Goal: Information Seeking & Learning: Stay updated

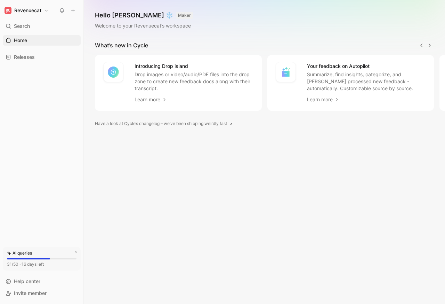
scroll to position [0, 0]
click at [25, 58] on span "Releases" at bounding box center [24, 57] width 21 height 7
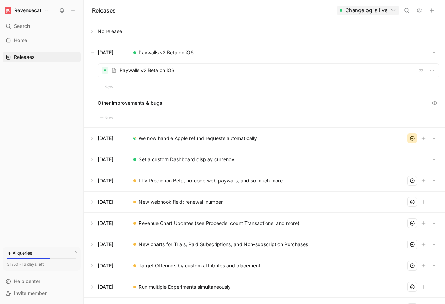
click at [89, 138] on button at bounding box center [264, 138] width 361 height 21
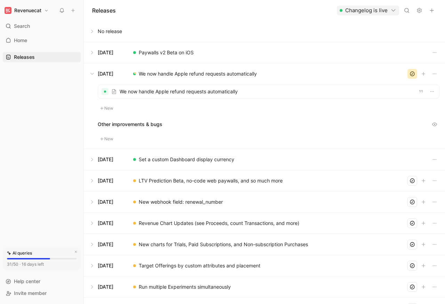
click at [93, 182] on button at bounding box center [264, 180] width 361 height 21
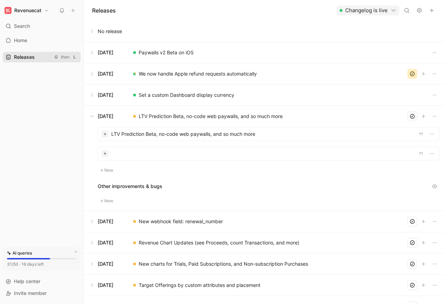
click at [78, 52] on link "Releases G then L" at bounding box center [42, 57] width 78 height 10
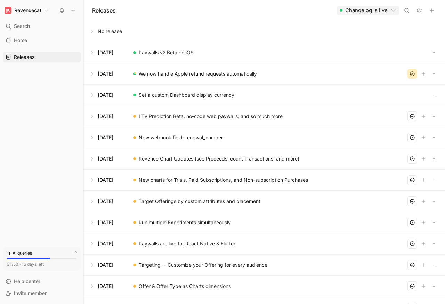
click at [127, 51] on button at bounding box center [264, 52] width 361 height 21
click at [91, 52] on button at bounding box center [264, 52] width 361 height 21
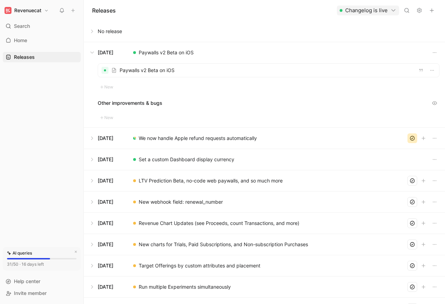
click at [139, 71] on div at bounding box center [268, 70] width 341 height 13
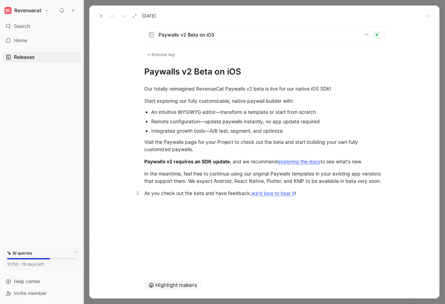
click at [260, 193] on div "Our totally reimagined RevenueCat Paywalls v2 beta is live for our native iOS S…" at bounding box center [264, 152] width 350 height 151
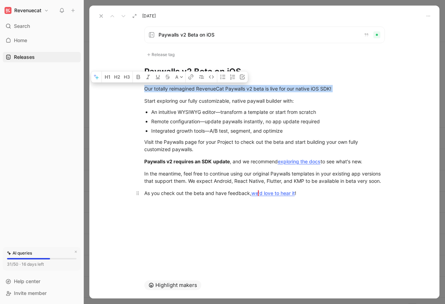
click at [313, 193] on div "As you check out the beta and have feedback, we'd love to hear it !" at bounding box center [264, 192] width 241 height 7
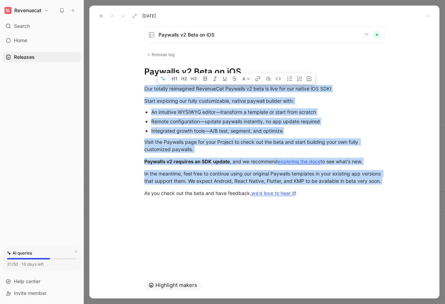
drag, startPoint x: 239, startPoint y: 148, endPoint x: 83, endPoint y: 194, distance: 161.9
click at [83, 194] on div "Revenuecat Search ⌘ K Home G then H Releases G then L AI queries 31/50 · 16 day…" at bounding box center [222, 152] width 445 height 304
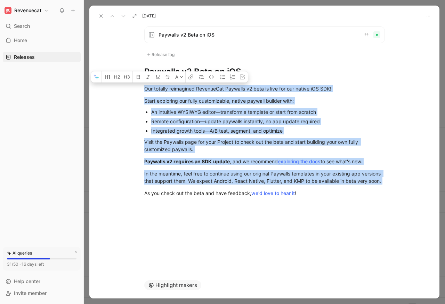
copy div "Our totally reimagined RevenueCat Paywalls v2 beta is live for our native iOS S…"
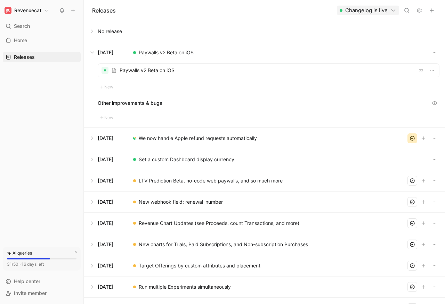
click at [158, 52] on button at bounding box center [264, 52] width 361 height 21
click at [146, 51] on button at bounding box center [264, 52] width 361 height 21
click at [198, 52] on button at bounding box center [264, 52] width 361 height 21
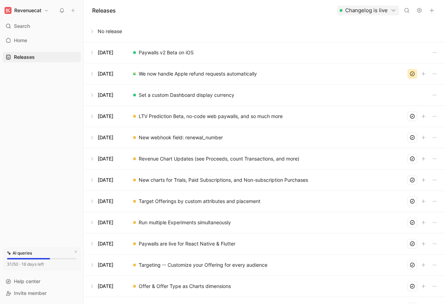
click at [91, 52] on button at bounding box center [264, 52] width 361 height 21
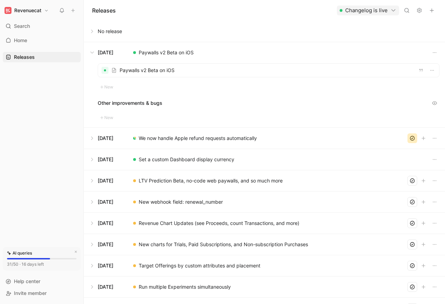
click at [165, 52] on button at bounding box center [264, 52] width 361 height 21
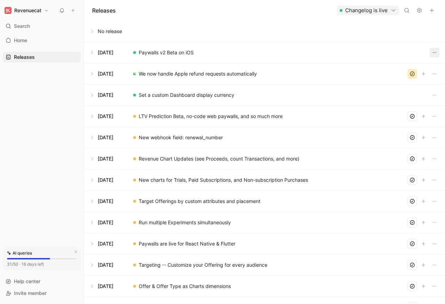
click at [432, 52] on icon "button" at bounding box center [435, 53] width 6 height 6
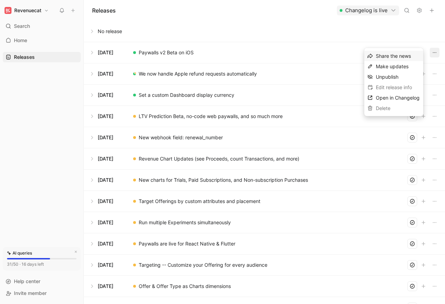
click at [390, 88] on div "Edit release info" at bounding box center [394, 87] width 59 height 10
click at [385, 88] on div "Edit release info" at bounding box center [394, 87] width 59 height 10
click at [383, 66] on span "Make updates" at bounding box center [392, 66] width 33 height 6
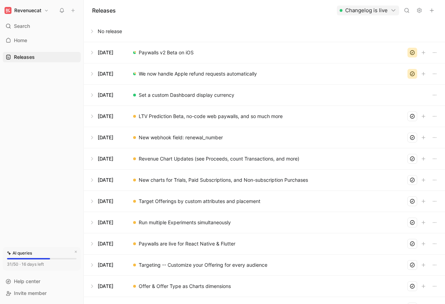
click at [410, 52] on icon "button" at bounding box center [413, 53] width 6 height 6
click at [433, 52] on icon "button" at bounding box center [435, 53] width 6 height 6
click at [432, 52] on icon "button" at bounding box center [435, 53] width 6 height 6
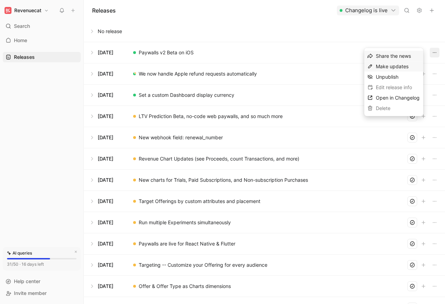
click at [382, 67] on span "Make updates" at bounding box center [392, 66] width 33 height 6
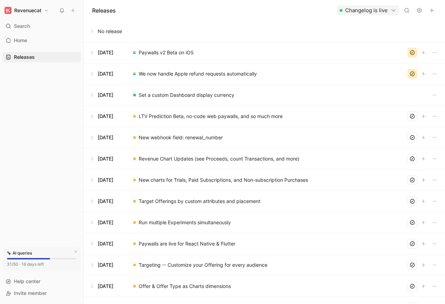
click at [146, 52] on button at bounding box center [264, 52] width 361 height 21
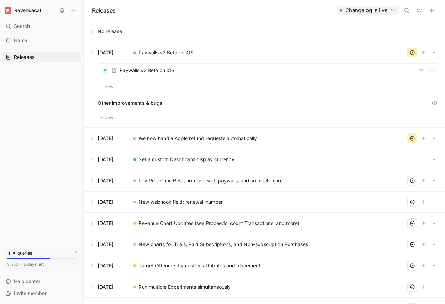
click at [165, 52] on button at bounding box center [264, 52] width 361 height 21
click at [417, 71] on button "button" at bounding box center [421, 70] width 8 height 8
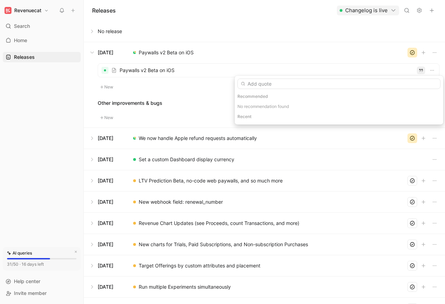
click at [205, 51] on button at bounding box center [264, 52] width 361 height 21
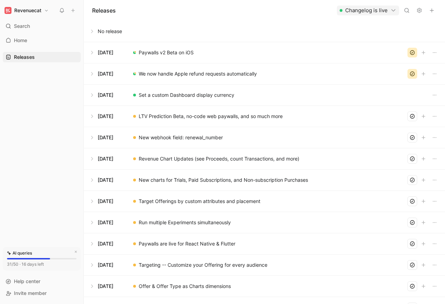
click at [410, 52] on icon "button" at bounding box center [413, 53] width 6 height 6
click at [408, 52] on button at bounding box center [264, 52] width 361 height 21
click at [432, 52] on icon "button" at bounding box center [435, 53] width 6 height 6
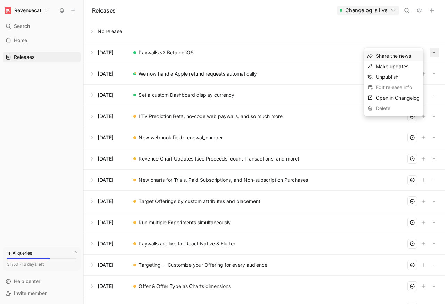
click at [91, 52] on button at bounding box center [264, 52] width 361 height 21
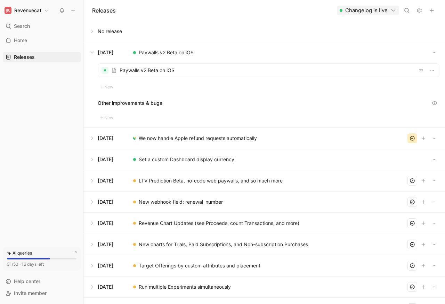
click at [129, 70] on div at bounding box center [268, 70] width 341 height 13
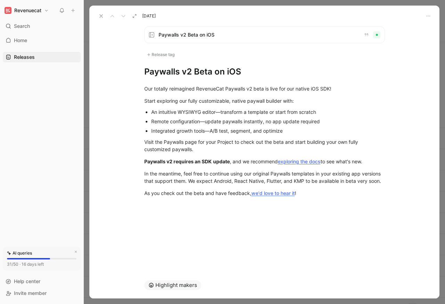
click at [183, 36] on span "Paywalls v2 Beta on iOS" at bounding box center [259, 35] width 200 height 8
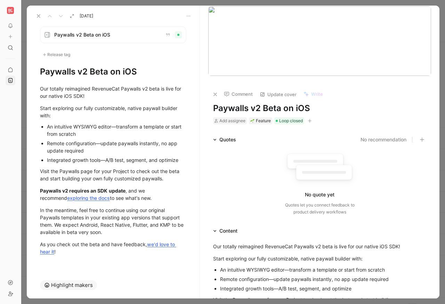
copy div "Our totally reimagined RevenueCat Paywalls v2 beta is live for our native iOS S…"
click at [215, 235] on icon "button" at bounding box center [217, 234] width 5 height 5
copy div "Our totally reimagined RevenueCat Paywalls v2 beta is live for our native iOS S…"
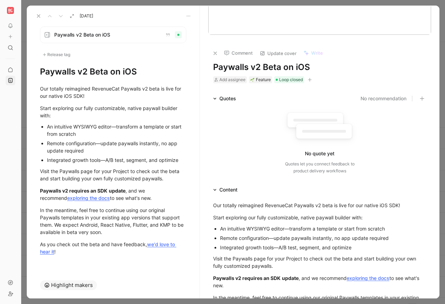
scroll to position [250, 0]
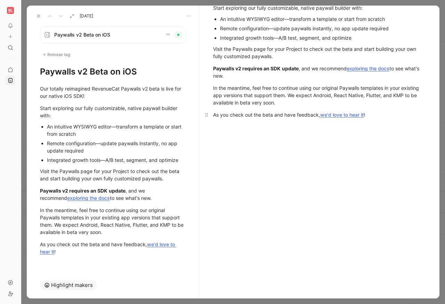
click at [369, 120] on div "Our totally reimagined RevenueCat Paywalls v2 beta is live for our native iOS S…" at bounding box center [320, 67] width 240 height 166
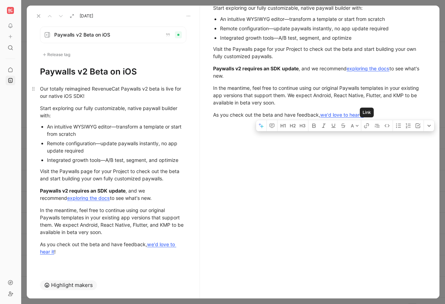
click at [50, 89] on div "Our totally reimagined RevenueCat Paywalls v2 beta is live for our native iOS S…" at bounding box center [113, 92] width 146 height 15
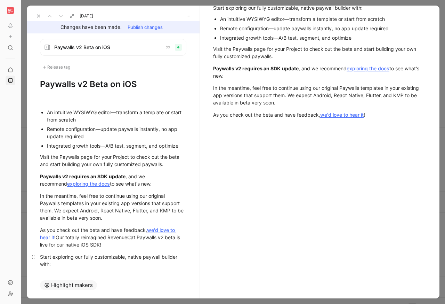
click at [185, 264] on div "An intuitive WYSIWYG editor—transform a template or start from scratch Remote c…" at bounding box center [113, 263] width 173 height 346
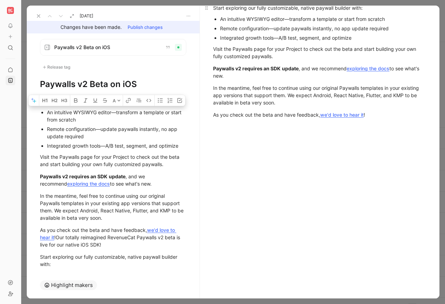
click at [298, 7] on div "Start exploring our fully customizable, native paywall builder with:" at bounding box center [319, 7] width 213 height 7
copy div "An intuitive WYSIWYG editor—transform a template or start from scratch Remote c…"
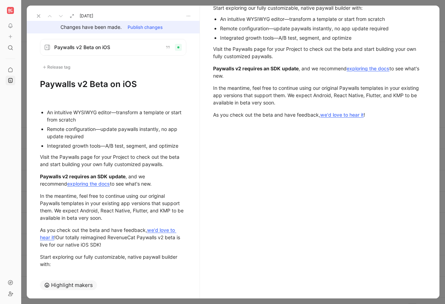
click at [52, 120] on div "An intuitive WYSIWYG editor—transform a template or start from scratch" at bounding box center [116, 116] width 139 height 15
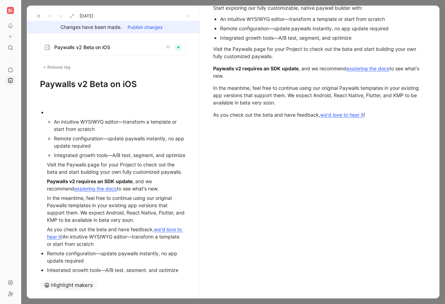
click at [42, 123] on ul "An intuitive WYSIWYG editor—transform a template or start from scratch Remote c…" at bounding box center [113, 190] width 173 height 167
click at [115, 261] on div "Remote configuration—update paywalls instantly, no app update required" at bounding box center [116, 256] width 139 height 15
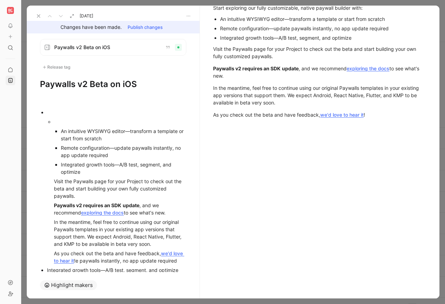
click at [77, 264] on div "As you check out the beta and have feedback, we'd love to hear it !e paywalls i…" at bounding box center [120, 256] width 133 height 15
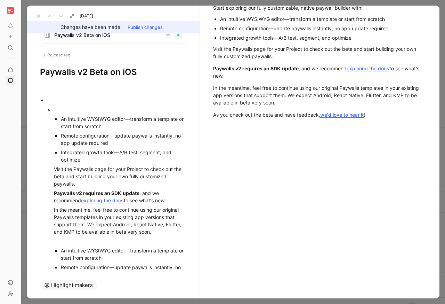
scroll to position [0, 0]
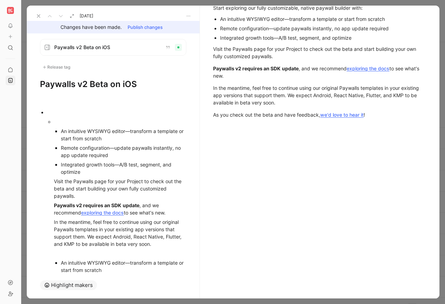
click at [42, 248] on ul "An intuitive WYSIWYG editor—transform a template or start from scratch Remote c…" at bounding box center [113, 263] width 173 height 313
click at [39, 16] on icon at bounding box center [39, 16] width 6 height 6
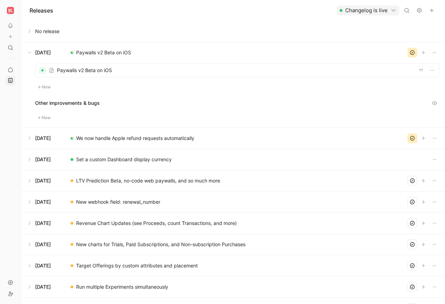
click at [27, 139] on button at bounding box center [233, 138] width 423 height 21
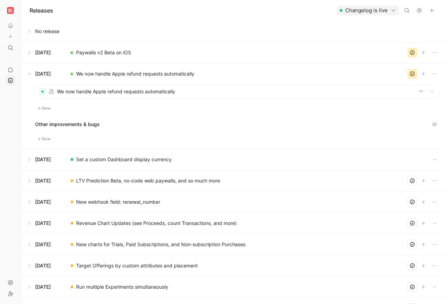
click at [63, 92] on div at bounding box center [237, 91] width 404 height 13
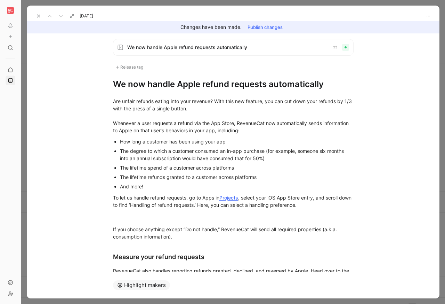
click at [152, 47] on span "We now handle Apple refund requests automatically" at bounding box center [227, 47] width 200 height 8
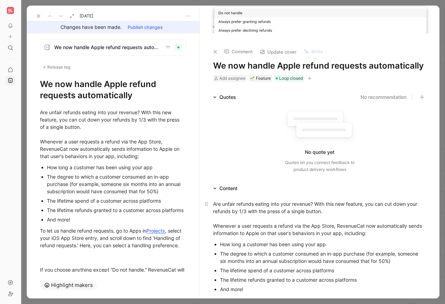
scroll to position [250, 0]
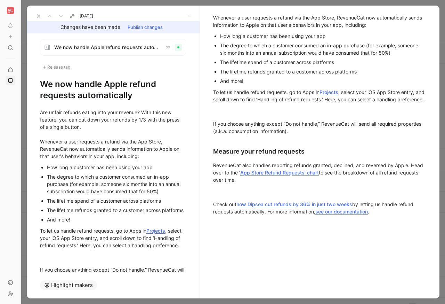
click at [218, 20] on div "Are unfair refunds eating into your revenue? With this new feature, you can cut…" at bounding box center [319, 10] width 213 height 37
click at [56, 112] on div "Are unfair refunds eating into your revenue? With this new feature, you can cut…" at bounding box center [113, 134] width 146 height 51
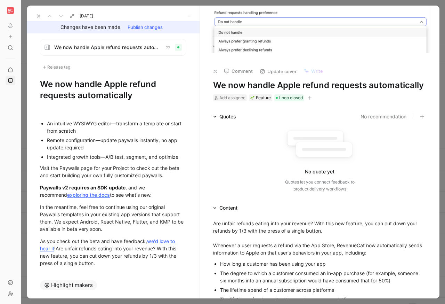
click at [221, 20] on body "Releases Changelog is live No release [DATE] Paywalls v2 Beta on iOS [DATE] We …" at bounding box center [222, 152] width 445 height 304
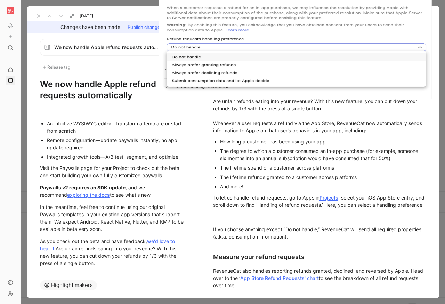
click at [343, 99] on img at bounding box center [295, 44] width 273 height 110
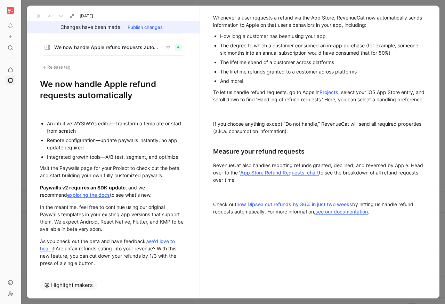
click at [211, 7] on p "Are unfair refunds eating into your revenue? With this new feature, you can cut…" at bounding box center [320, 10] width 240 height 41
click at [51, 112] on div at bounding box center [113, 112] width 146 height 7
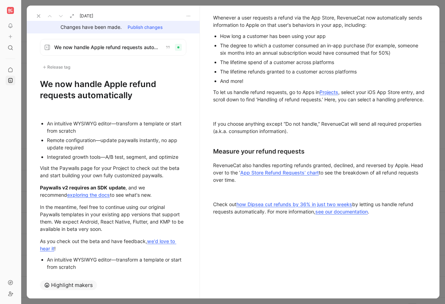
click at [34, 123] on ul "An intuitive WYSIWYG editor—transform a template or start from scratch Remote c…" at bounding box center [113, 140] width 173 height 43
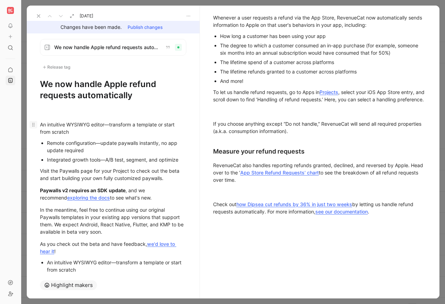
click at [35, 123] on icon at bounding box center [34, 125] width 6 height 6
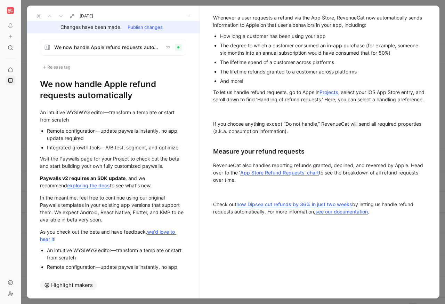
click at [34, 16] on button at bounding box center [39, 16] width 10 height 10
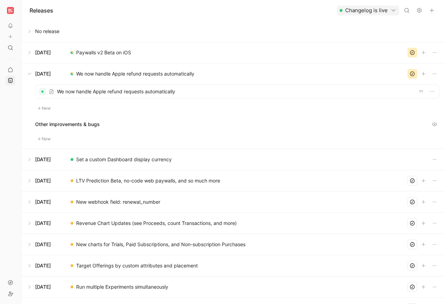
click at [71, 92] on div at bounding box center [237, 91] width 404 height 13
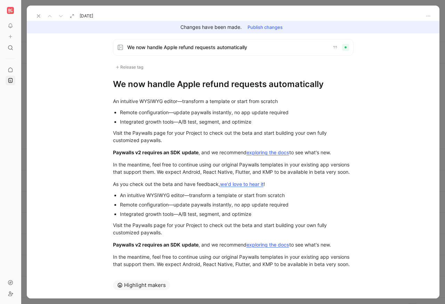
click at [152, 47] on span "We now handle Apple refund requests automatically" at bounding box center [227, 47] width 200 height 8
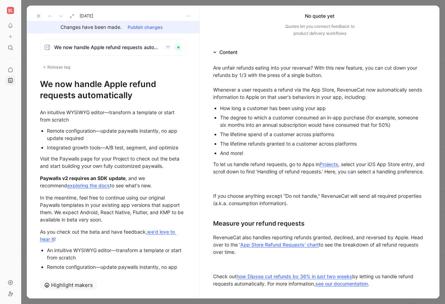
scroll to position [250, 0]
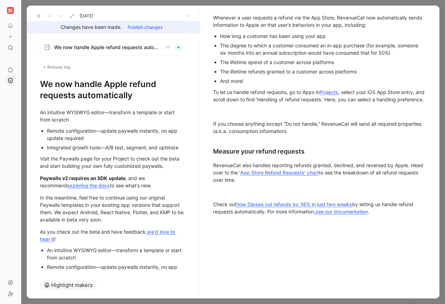
click at [364, 223] on div "Are unfair refunds eating into your revenue? With this new feature, you can cut…" at bounding box center [320, 103] width 240 height 238
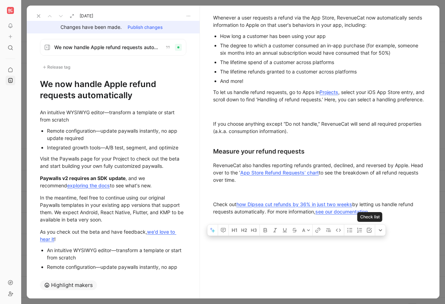
paste div
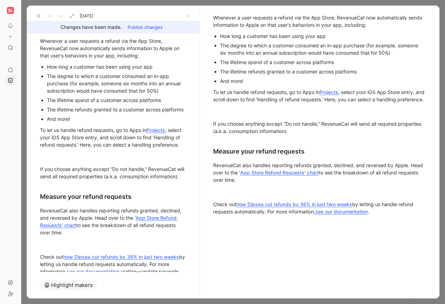
scroll to position [0, 0]
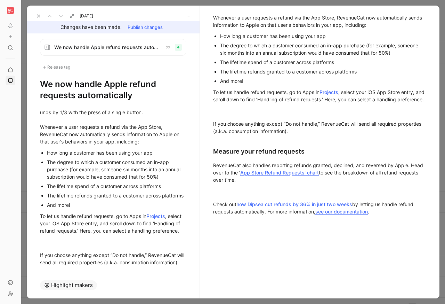
scroll to position [112, 0]
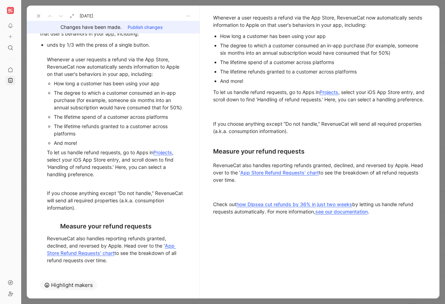
scroll to position [0, 0]
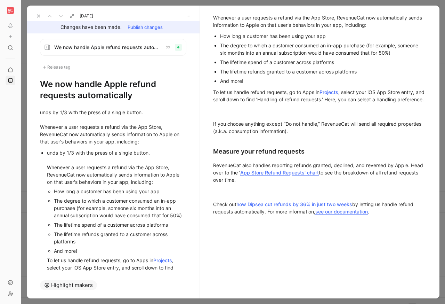
click at [42, 34] on div "We now handle Apple refund requests automatically Release tag We now handle App…" at bounding box center [113, 152] width 173 height 238
click at [43, 110] on div "unds by 1/3 with the press of a single button. Whenever a user requests a refun…" at bounding box center [113, 127] width 146 height 37
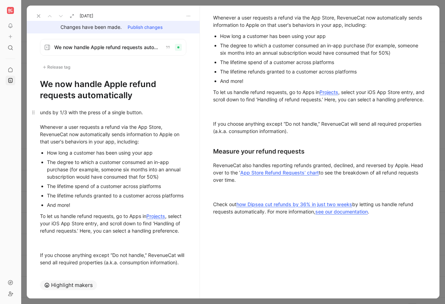
scroll to position [112, 0]
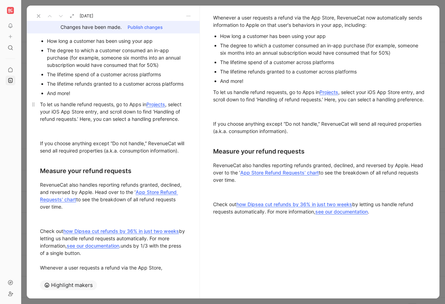
click at [72, 122] on div "To let us handle refund requests, go to Apps in Projects , select your iOS App …" at bounding box center [113, 112] width 146 height 22
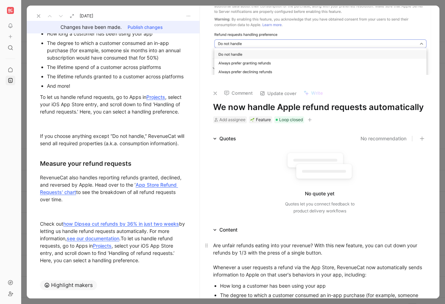
scroll to position [0, 0]
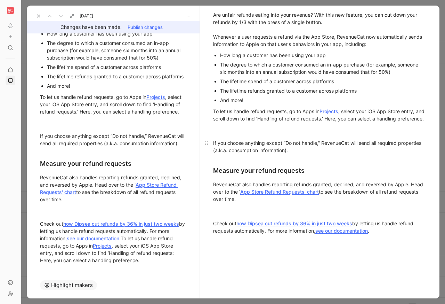
scroll to position [226, 0]
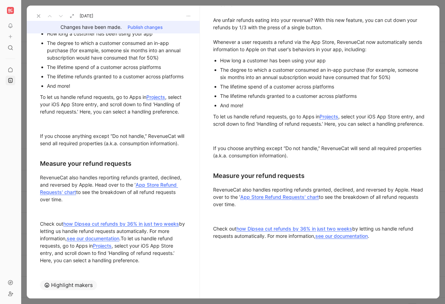
click at [50, 37] on div "How long a customer has been using your app" at bounding box center [116, 33] width 139 height 7
click at [34, 33] on div "Changes have been made. Publish changes" at bounding box center [113, 27] width 173 height 13
click at [40, 28] on p "unds by 1/3 with the press of a single button. Whenever a user requests a refun…" at bounding box center [113, 7] width 173 height 41
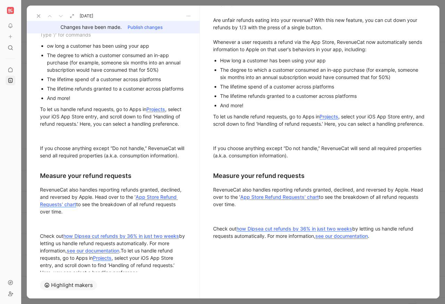
scroll to position [248, 0]
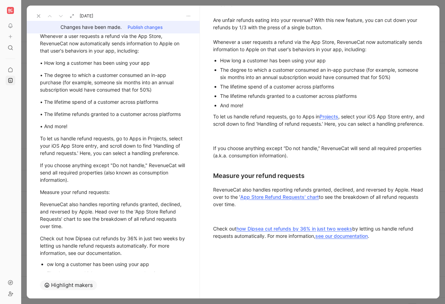
click at [34, 16] on button at bounding box center [39, 16] width 10 height 10
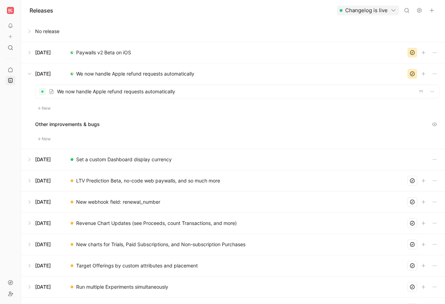
click at [22, 183] on div at bounding box center [20, 152] width 3 height 304
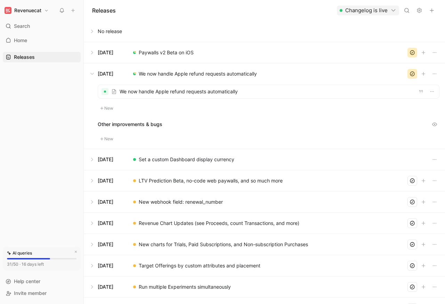
click at [119, 181] on button at bounding box center [264, 180] width 361 height 21
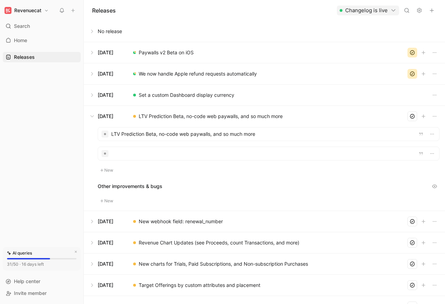
click at [123, 134] on div at bounding box center [268, 133] width 341 height 13
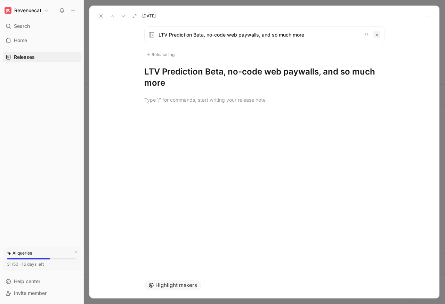
click at [184, 34] on span "LTV Prediction Beta, no-code web paywalls, and so much more" at bounding box center [259, 35] width 200 height 8
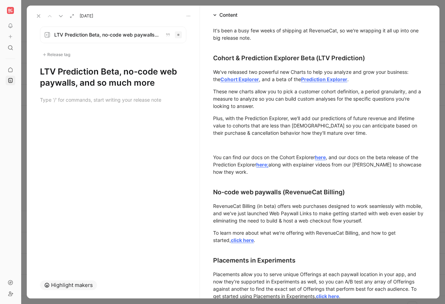
scroll to position [250, 0]
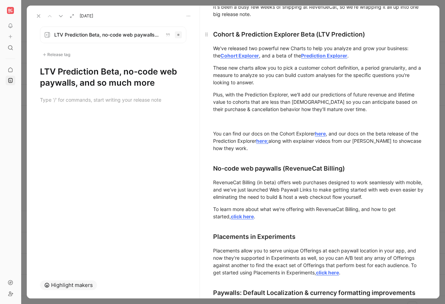
click at [221, 21] on h2 "Cohort & Prediction Explorer Beta (LTV Prediction)" at bounding box center [320, 31] width 240 height 21
click at [43, 101] on div at bounding box center [113, 99] width 146 height 7
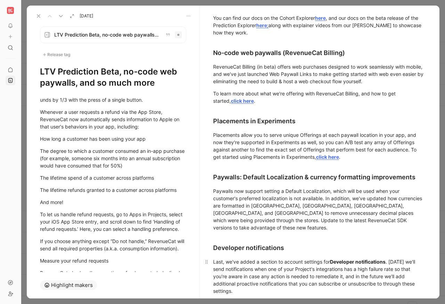
scroll to position [501, 0]
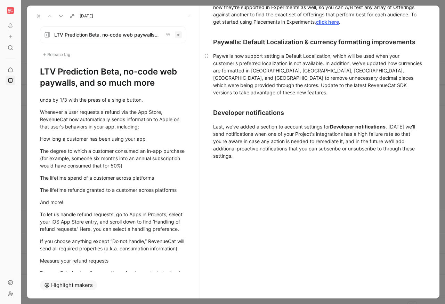
click at [241, 74] on div "Paywalls now support setting a Default Localization, which will be used when yo…" at bounding box center [319, 74] width 213 height 44
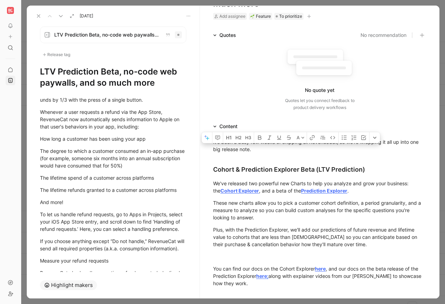
scroll to position [0, 0]
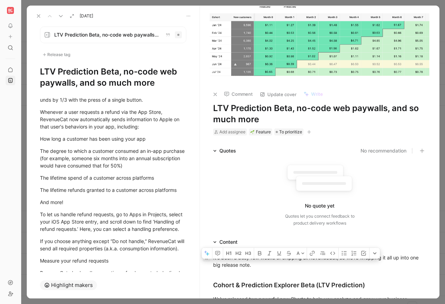
drag, startPoint x: 243, startPoint y: 149, endPoint x: 209, endPoint y: 255, distance: 111.7
copy div "Lo'i dolo s amet con adipi el seddoeiu te IncididUnt, ut la'et dolorema al eni …"
click at [103, 205] on div "And more!" at bounding box center [113, 201] width 146 height 7
click at [86, 189] on div "The lifetime refunds granted to a customer across platforms" at bounding box center [113, 189] width 146 height 7
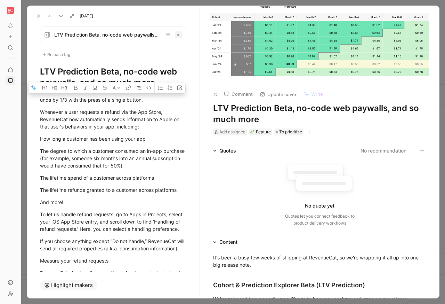
drag, startPoint x: 126, startPoint y: 252, endPoint x: 35, endPoint y: 92, distance: 184.3
click at [35, 92] on div "unds by 1/3 with the press of a single button. Whenever a user requests a refun…" at bounding box center [113, 210] width 173 height 244
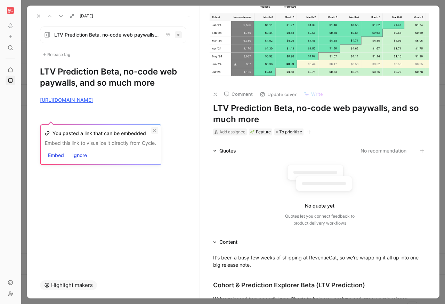
click at [155, 128] on icon at bounding box center [155, 130] width 4 height 4
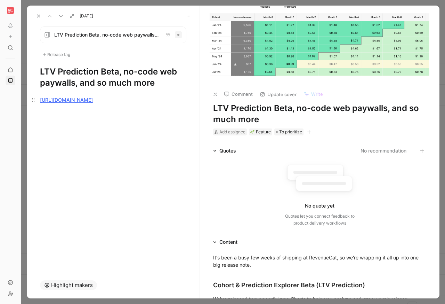
drag, startPoint x: 147, startPoint y: 126, endPoint x: 43, endPoint y: 96, distance: 107.9
click at [43, 96] on div "Dismiss Embed [URL][DOMAIN_NAME]" at bounding box center [113, 103] width 173 height 31
drag, startPoint x: 260, startPoint y: 195, endPoint x: 211, endPoint y: 259, distance: 80.6
copy div "Lo'i dolo s amet con adipi el seddoeiu te IncididUnt, ut la'et dolorema al eni …"
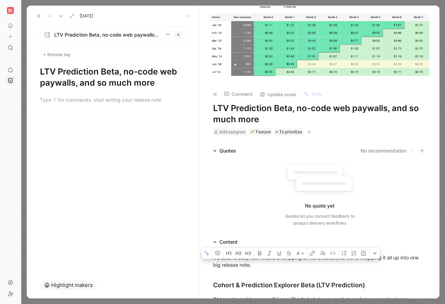
click at [72, 117] on div at bounding box center [113, 115] width 173 height 8
click at [52, 107] on div at bounding box center [113, 99] width 173 height 23
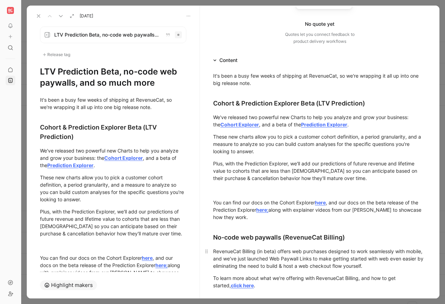
scroll to position [167, 0]
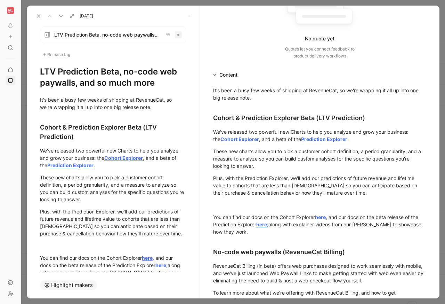
click at [38, 16] on icon at bounding box center [39, 16] width 6 height 6
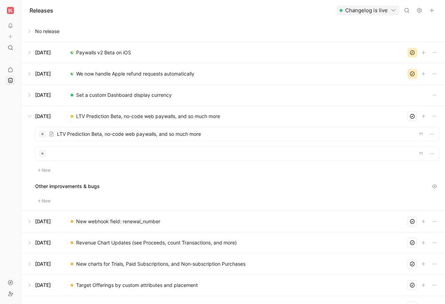
click at [21, 222] on div at bounding box center [20, 152] width 3 height 304
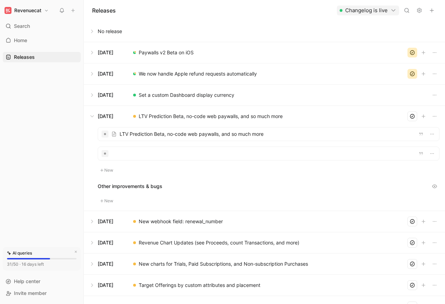
click at [91, 221] on button at bounding box center [264, 221] width 361 height 21
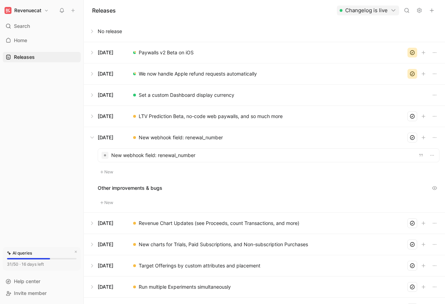
click at [118, 158] on div at bounding box center [268, 155] width 341 height 13
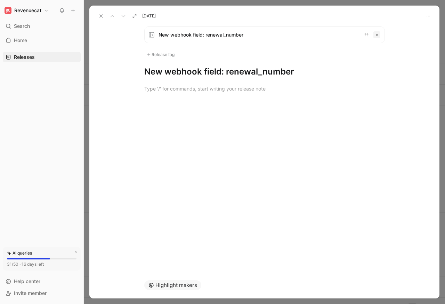
click at [188, 33] on span "New webhook field: renewal_number" at bounding box center [259, 35] width 200 height 8
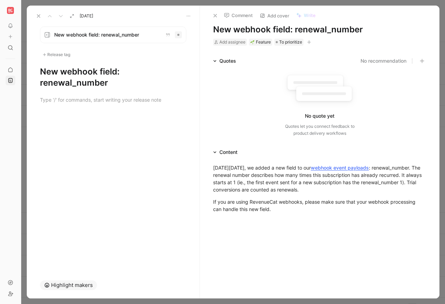
click at [135, 190] on div "[DATE] New webhook field: renewal_number Release tag New webhook field: renewal…" at bounding box center [233, 152] width 413 height 293
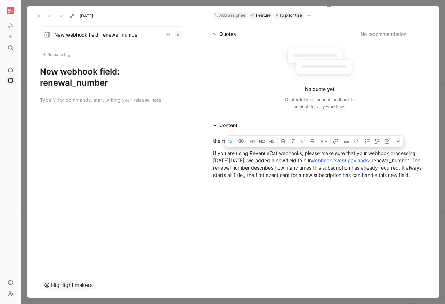
scroll to position [80, 0]
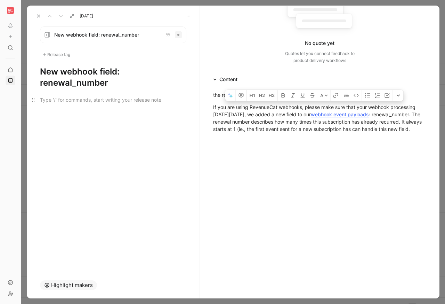
click at [65, 100] on div at bounding box center [113, 99] width 146 height 7
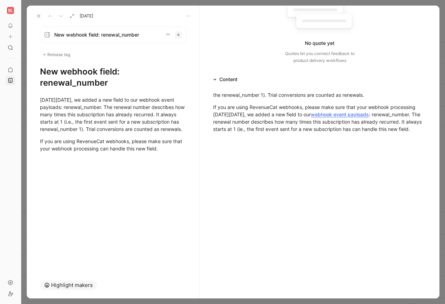
click at [36, 16] on icon at bounding box center [39, 16] width 6 height 6
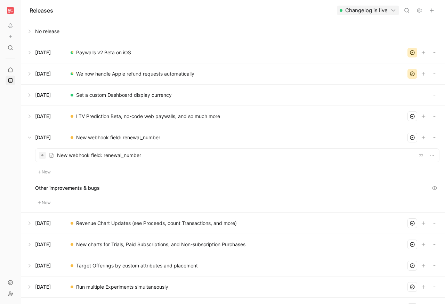
click at [22, 224] on div at bounding box center [20, 152] width 3 height 304
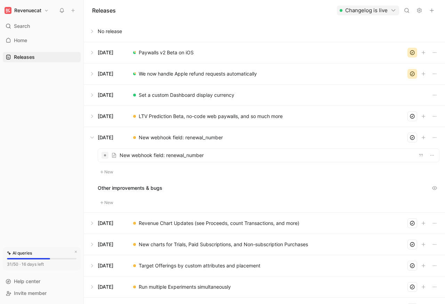
click at [97, 224] on button at bounding box center [264, 223] width 361 height 21
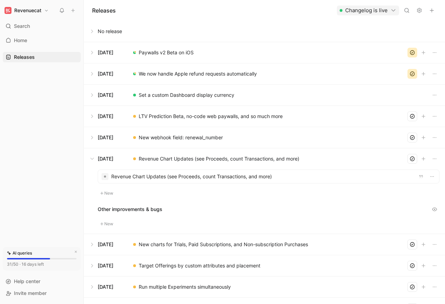
click at [139, 177] on div at bounding box center [268, 176] width 341 height 13
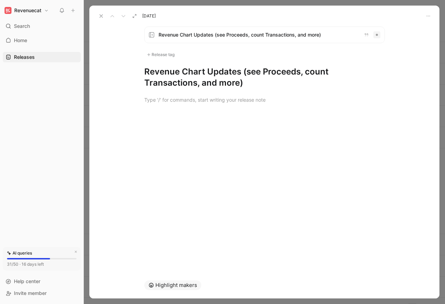
click at [184, 34] on span "Revenue Chart Updates (see Proceeds, count Transactions, and more)" at bounding box center [259, 35] width 200 height 8
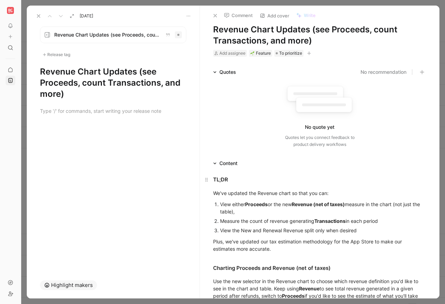
click at [435, 184] on h4 "TL;DR" at bounding box center [320, 180] width 240 height 14
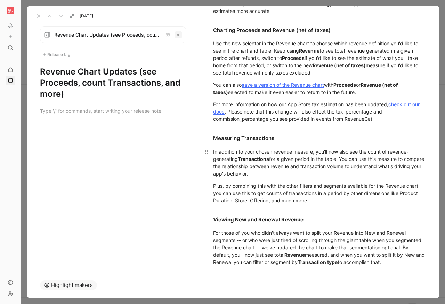
scroll to position [376, 0]
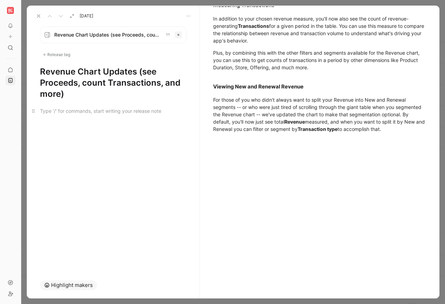
click at [60, 111] on div at bounding box center [113, 110] width 146 height 7
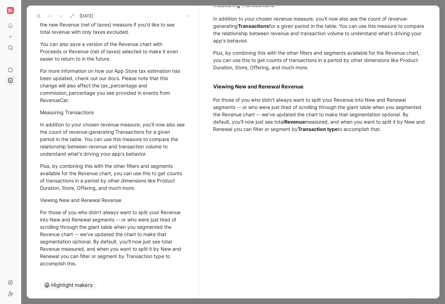
scroll to position [248, 0]
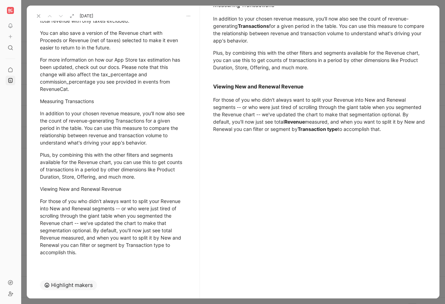
click at [36, 16] on icon at bounding box center [39, 16] width 6 height 6
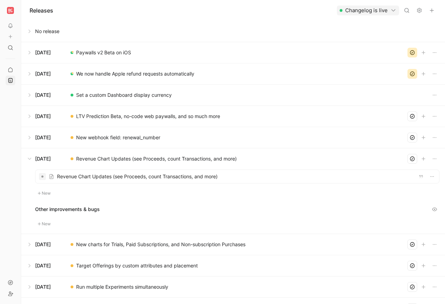
click at [21, 235] on div at bounding box center [20, 152] width 3 height 304
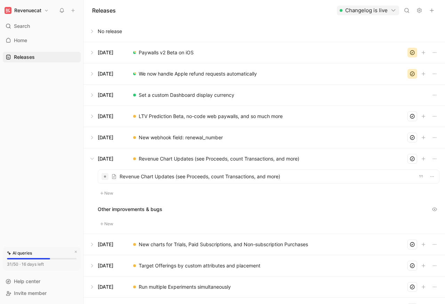
click at [98, 245] on button at bounding box center [264, 244] width 361 height 21
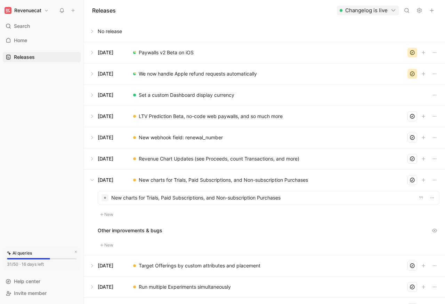
click at [135, 199] on div at bounding box center [268, 197] width 341 height 13
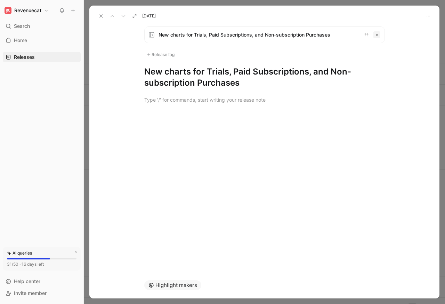
click at [178, 34] on span "New charts for Trials, Paid Subscriptions, and Non-subscription Purchases" at bounding box center [259, 35] width 200 height 8
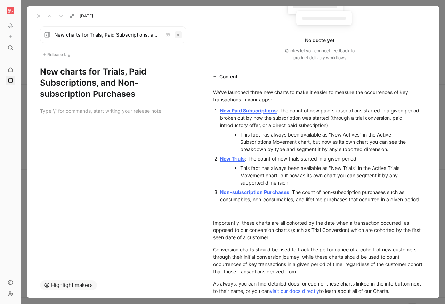
scroll to position [209, 0]
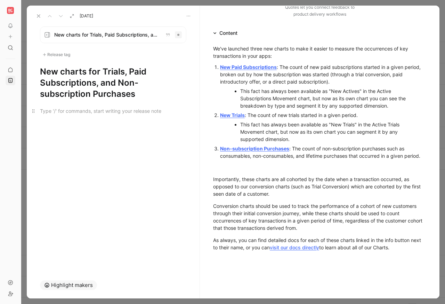
click at [47, 111] on div at bounding box center [113, 110] width 146 height 7
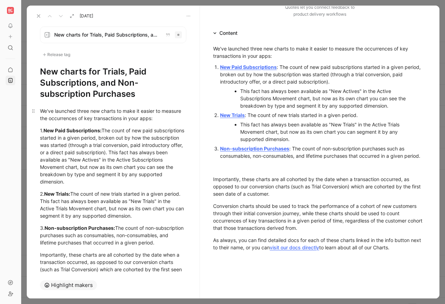
scroll to position [91, 0]
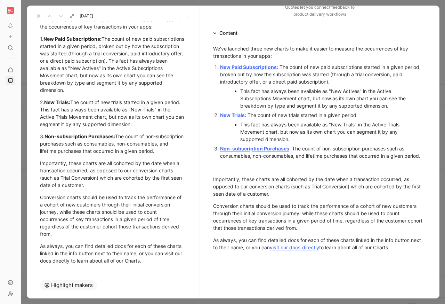
click at [36, 16] on icon at bounding box center [39, 16] width 6 height 6
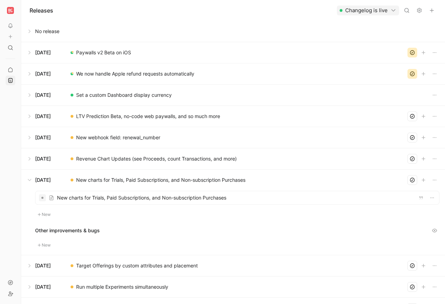
click at [22, 118] on div at bounding box center [20, 152] width 3 height 304
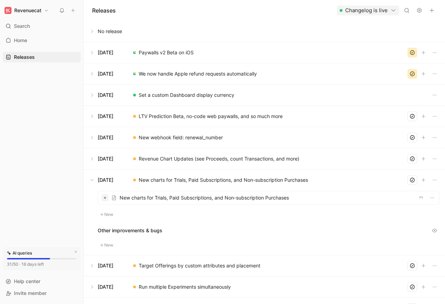
click at [98, 117] on button at bounding box center [264, 116] width 361 height 21
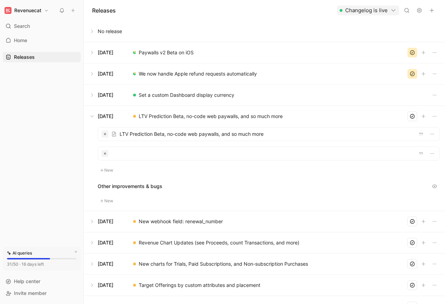
click at [133, 135] on div at bounding box center [268, 133] width 341 height 13
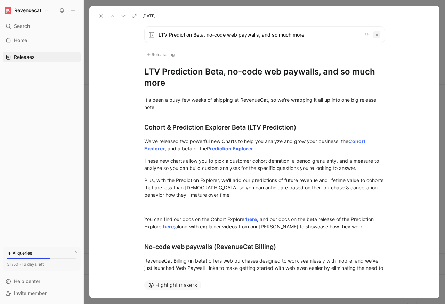
click at [57, 100] on div "Home G then H Releases G then L" at bounding box center [42, 137] width 78 height 205
click at [35, 16] on div "Revenuecat Search ⌘ K Home G then H Releases G then L AI queries 31/50 · 16 day…" at bounding box center [41, 152] width 83 height 304
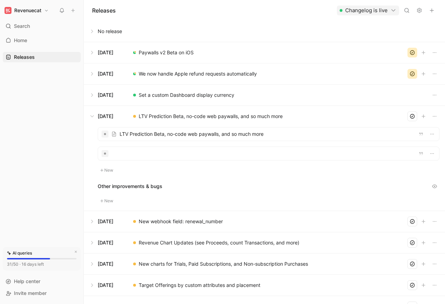
click at [97, 73] on button at bounding box center [264, 73] width 361 height 21
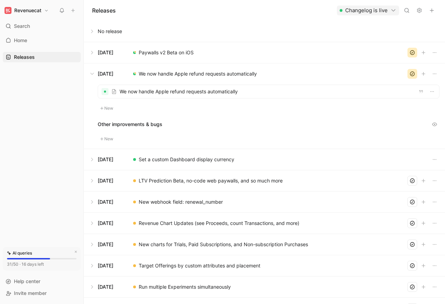
click at [134, 92] on div at bounding box center [268, 91] width 341 height 13
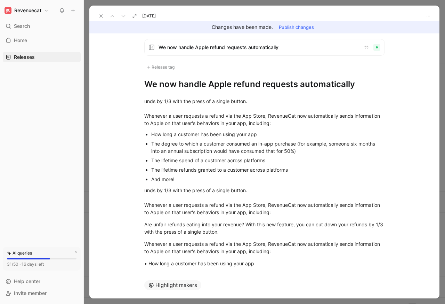
click at [56, 100] on div "Home G then H Releases G then L" at bounding box center [42, 137] width 78 height 205
click at [145, 114] on div "unds by 1/3 with the press of a single button. Whenever a user requests a refun…" at bounding box center [264, 111] width 241 height 29
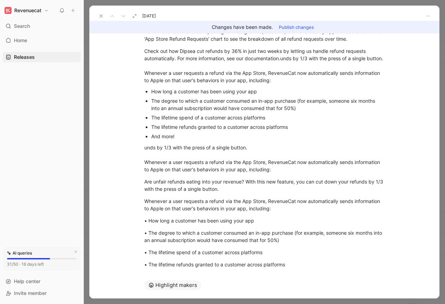
scroll to position [19, 0]
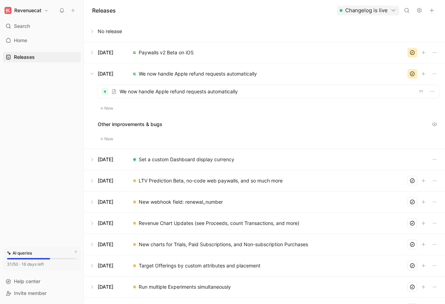
click at [97, 267] on button at bounding box center [264, 265] width 361 height 21
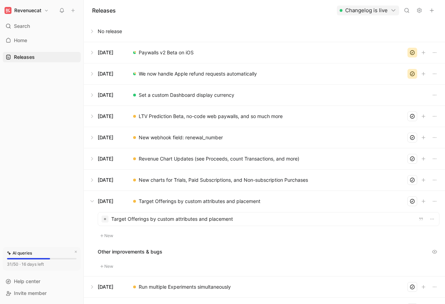
click at [63, 203] on div "Home G then H Releases G then L" at bounding box center [42, 137] width 78 height 205
click at [153, 219] on div at bounding box center [268, 218] width 341 height 13
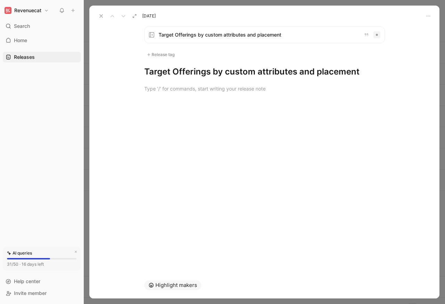
click at [124, 80] on div at bounding box center [264, 88] width 350 height 23
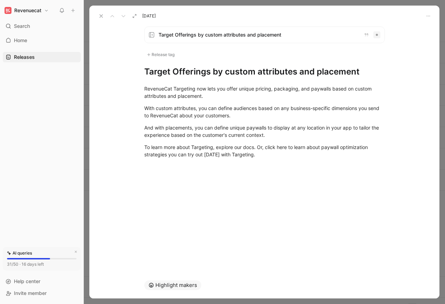
click at [98, 17] on button at bounding box center [101, 16] width 10 height 10
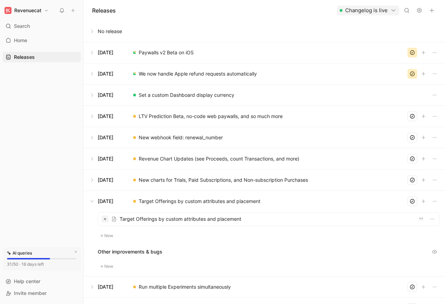
click at [85, 290] on button at bounding box center [264, 286] width 361 height 21
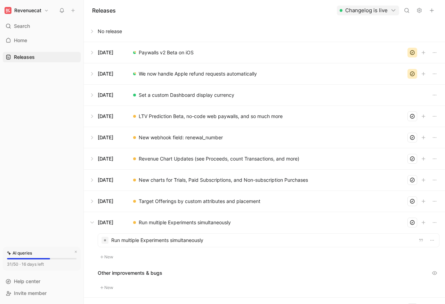
click at [138, 241] on div at bounding box center [268, 239] width 341 height 13
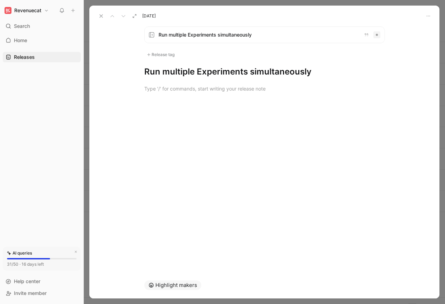
click at [126, 80] on div at bounding box center [264, 88] width 350 height 23
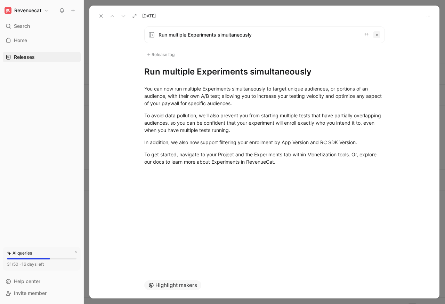
click at [98, 17] on icon at bounding box center [101, 16] width 6 height 6
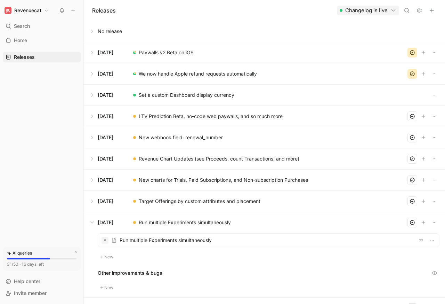
click at [85, 73] on button at bounding box center [264, 73] width 361 height 21
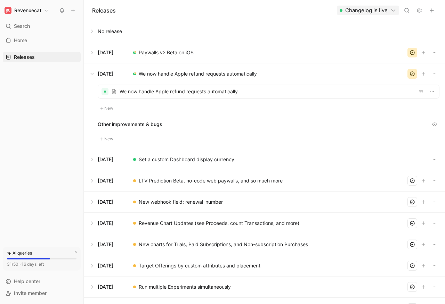
click at [140, 92] on div at bounding box center [268, 91] width 341 height 13
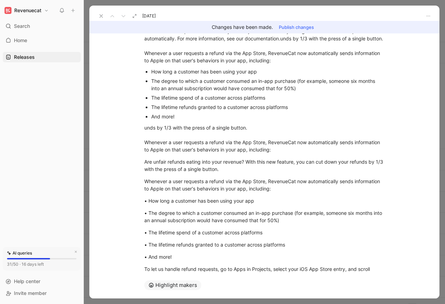
scroll to position [250, 0]
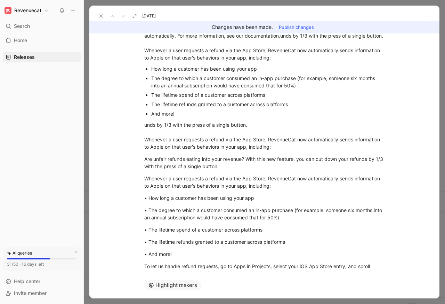
click at [157, 35] on div "Check out how Dipsea cut refunds by 36% in just two weeks by letting us handle …" at bounding box center [264, 43] width 241 height 37
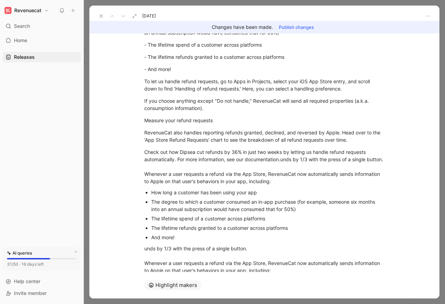
scroll to position [125, 0]
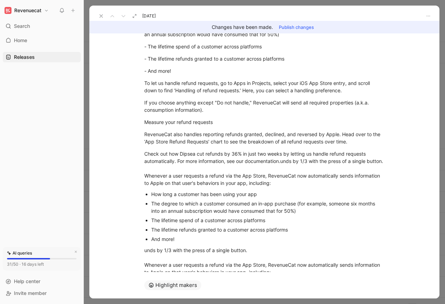
click at [190, 165] on div "Check out how Dipsea cut refunds by 36% in just two weeks by letting us handle …" at bounding box center [264, 168] width 241 height 37
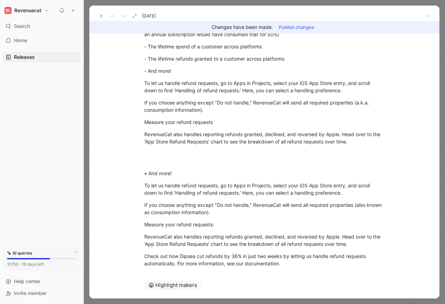
drag, startPoint x: 120, startPoint y: 217, endPoint x: 117, endPoint y: 106, distance: 110.7
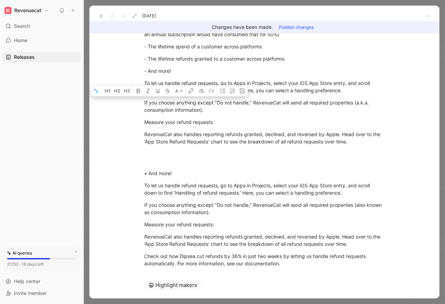
click at [148, 27] on div "Changes have been made. Publish changes" at bounding box center [264, 27] width 350 height 13
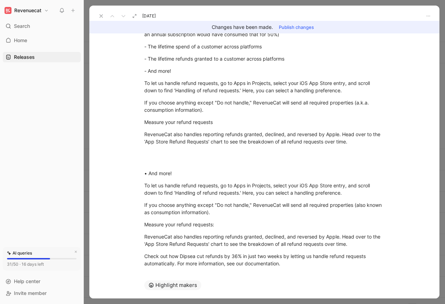
click at [145, 35] on div "- The degree to which a customer consumed an in-app purchase (for example, some…" at bounding box center [264, 30] width 241 height 15
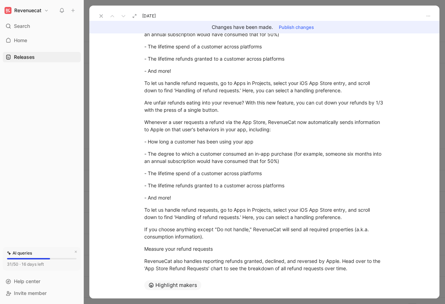
scroll to position [145, 0]
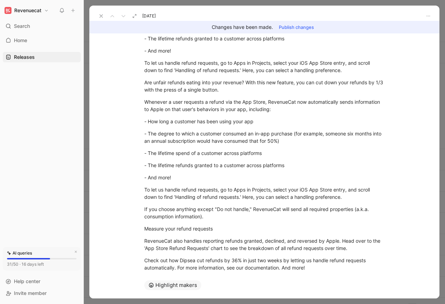
click at [98, 17] on button at bounding box center [101, 16] width 10 height 10
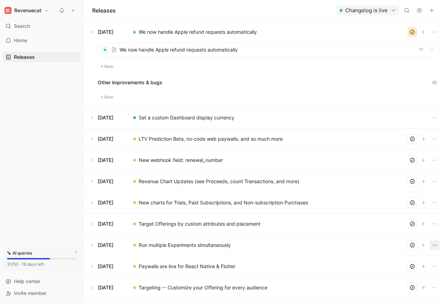
scroll to position [250, 0]
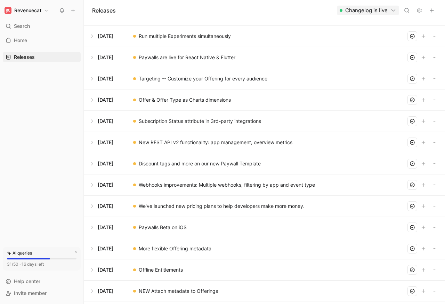
click at [85, 65] on button at bounding box center [264, 57] width 361 height 21
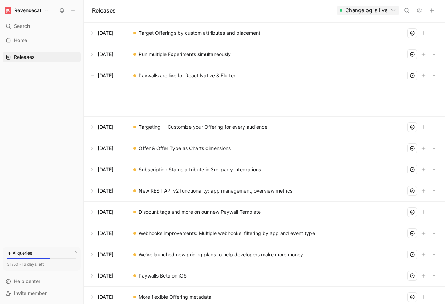
scroll to position [185, 0]
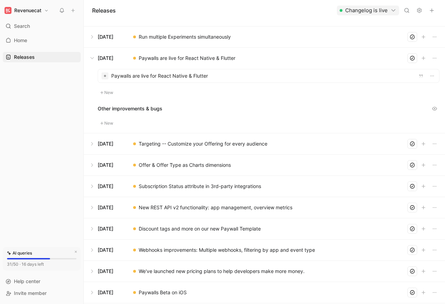
click at [129, 78] on div at bounding box center [268, 75] width 341 height 13
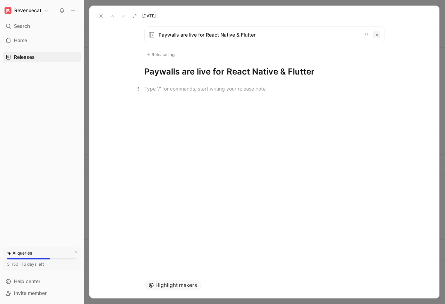
click at [131, 88] on p at bounding box center [264, 88] width 267 height 11
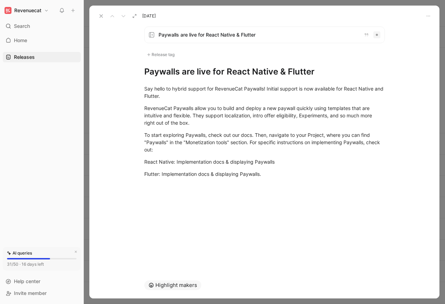
click at [98, 17] on button at bounding box center [101, 16] width 10 height 10
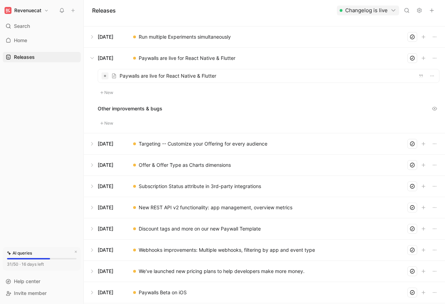
click at [86, 145] on button at bounding box center [264, 143] width 361 height 21
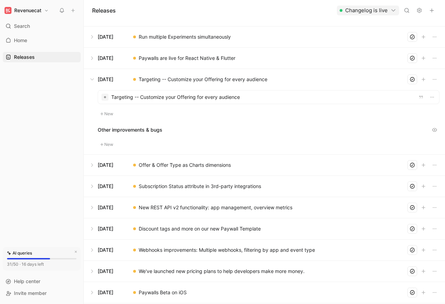
click at [128, 97] on div at bounding box center [268, 96] width 341 height 13
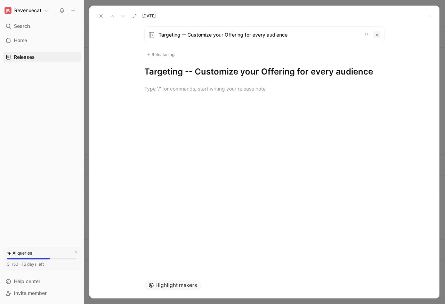
click at [128, 88] on div at bounding box center [264, 88] width 350 height 23
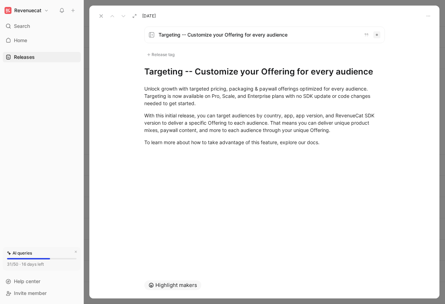
click at [98, 17] on icon at bounding box center [101, 16] width 6 height 6
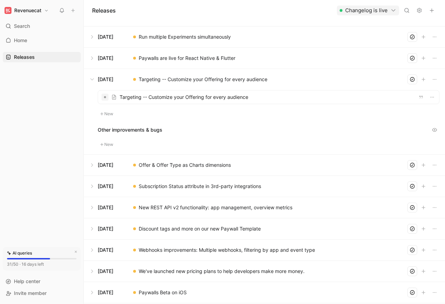
click at [86, 165] on button at bounding box center [264, 164] width 361 height 21
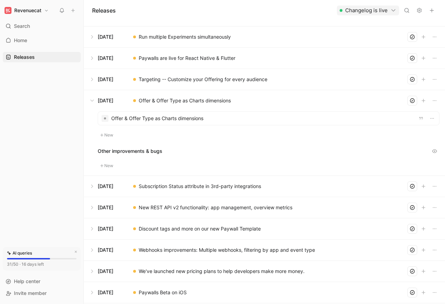
click at [130, 119] on div at bounding box center [268, 118] width 341 height 13
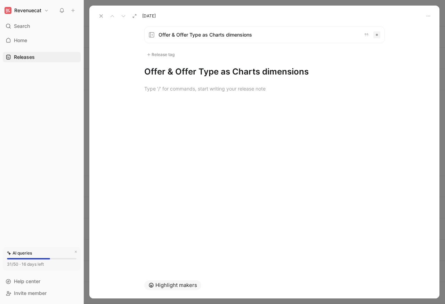
click at [97, 19] on button at bounding box center [101, 16] width 10 height 10
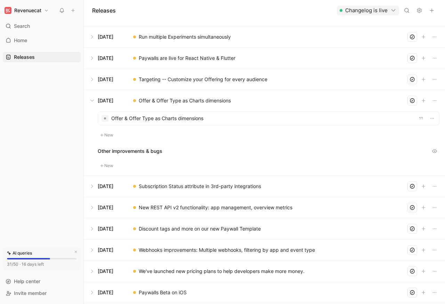
click at [134, 119] on div at bounding box center [268, 118] width 341 height 13
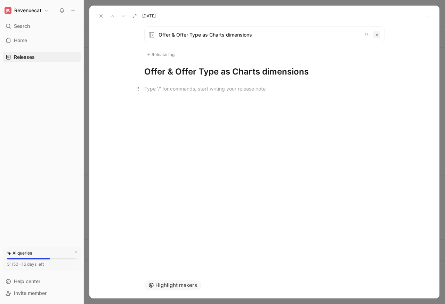
click at [145, 89] on div at bounding box center [264, 88] width 241 height 7
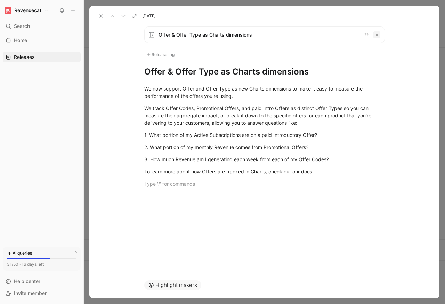
click at [97, 14] on button at bounding box center [101, 16] width 10 height 10
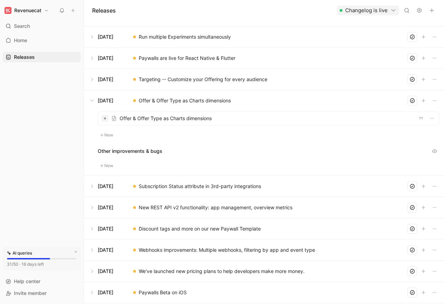
click at [105, 188] on button at bounding box center [264, 186] width 361 height 21
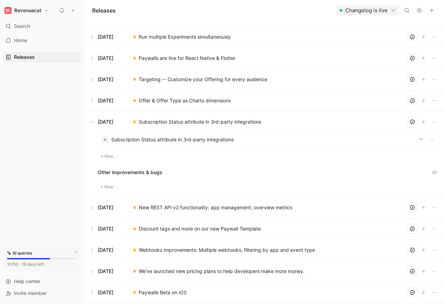
click at [137, 140] on div at bounding box center [268, 139] width 341 height 13
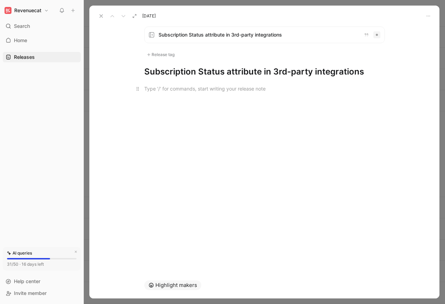
click at [145, 88] on div at bounding box center [264, 88] width 241 height 7
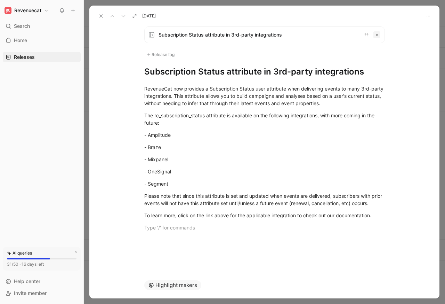
click at [96, 14] on button at bounding box center [101, 16] width 10 height 10
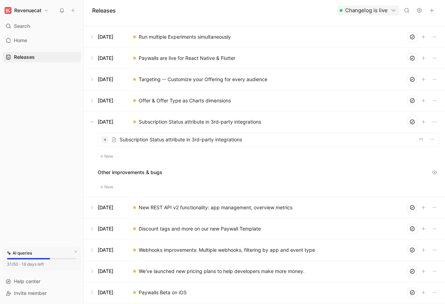
click at [105, 209] on button at bounding box center [264, 207] width 361 height 21
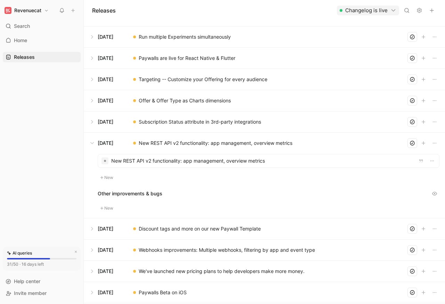
click at [136, 162] on div at bounding box center [268, 160] width 341 height 13
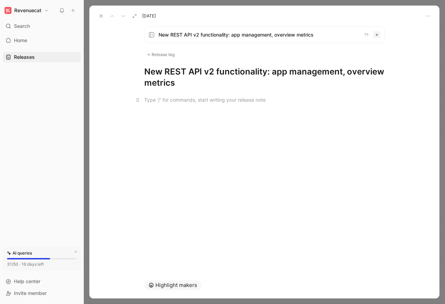
click at [144, 96] on div at bounding box center [264, 99] width 241 height 7
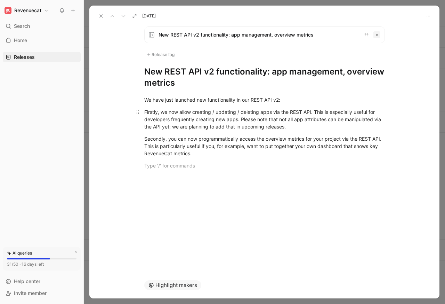
click at [169, 112] on div "Firstly, we now allow creating / updating / deleting apps via the REST API. Thi…" at bounding box center [264, 119] width 241 height 22
click at [252, 119] on div "Firstly, we nupdating / ow allow creating / updating / deleting apps via the RE…" at bounding box center [264, 119] width 241 height 22
click at [149, 111] on div "Firstly, we nupdating / ow allow creating / updating / deleting apps via the RE…" at bounding box center [264, 119] width 241 height 22
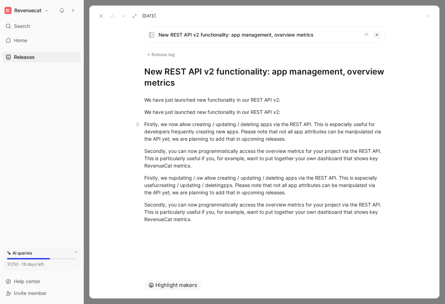
click at [148, 122] on div "Firstly, we now allow creating / updating / deleting apps via the REST API. Thi…" at bounding box center [264, 131] width 241 height 22
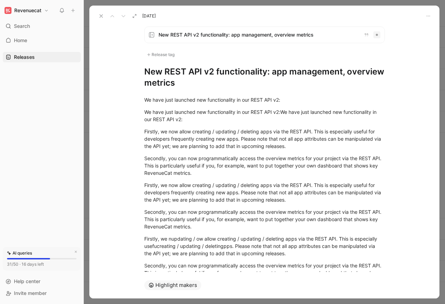
click at [97, 14] on button at bounding box center [101, 16] width 10 height 10
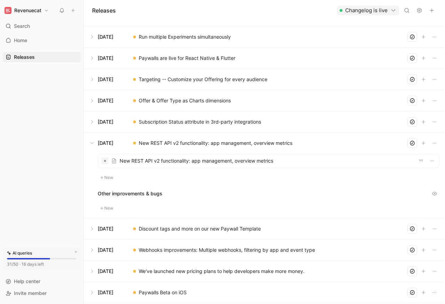
click at [105, 231] on button at bounding box center [264, 228] width 361 height 21
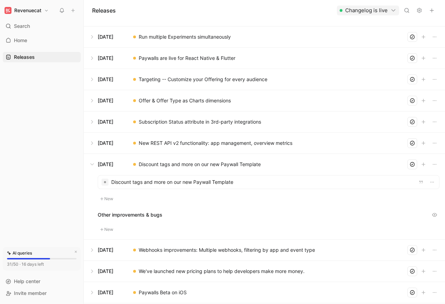
click at [135, 184] on div at bounding box center [268, 181] width 341 height 13
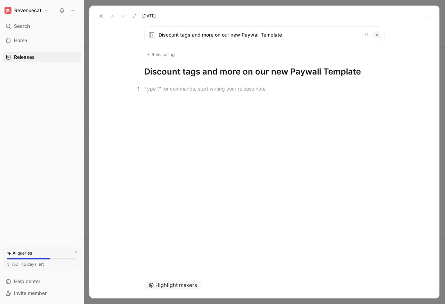
click at [145, 89] on div at bounding box center [264, 88] width 241 height 7
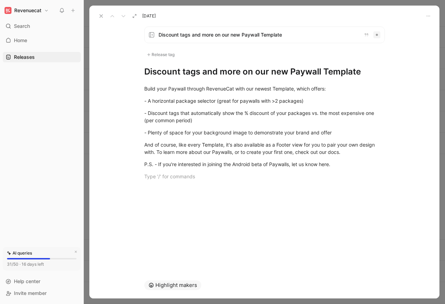
click at [96, 14] on button at bounding box center [101, 16] width 10 height 10
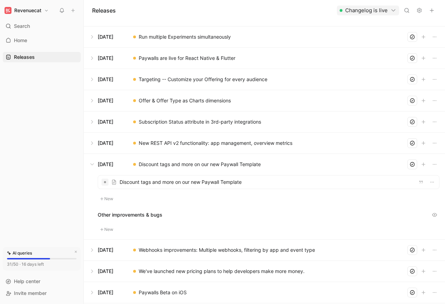
click at [104, 252] on button at bounding box center [264, 249] width 361 height 21
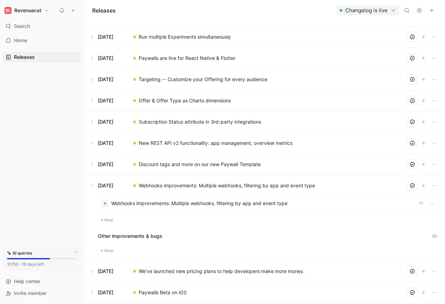
click at [144, 205] on div at bounding box center [268, 203] width 341 height 13
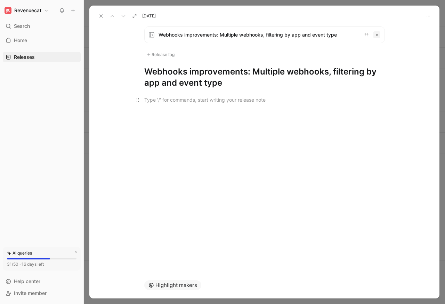
click at [144, 96] on div at bounding box center [264, 99] width 241 height 7
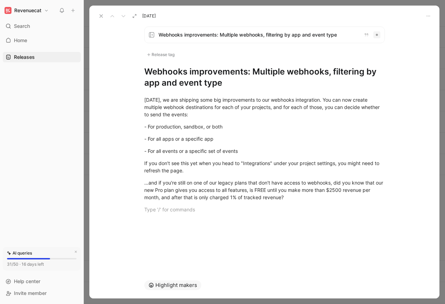
click at [97, 14] on button at bounding box center [101, 16] width 10 height 10
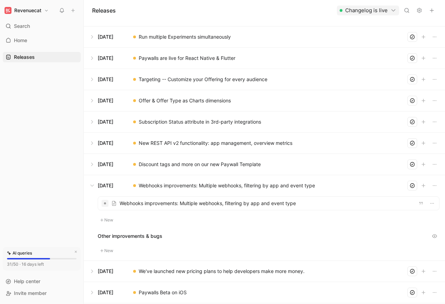
click at [105, 273] on button at bounding box center [264, 271] width 361 height 21
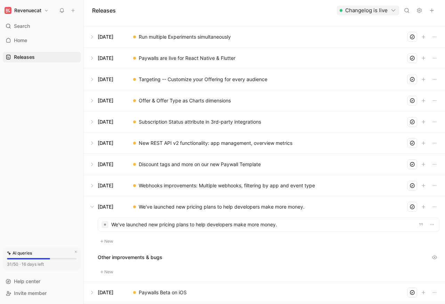
click at [136, 226] on div at bounding box center [268, 224] width 341 height 13
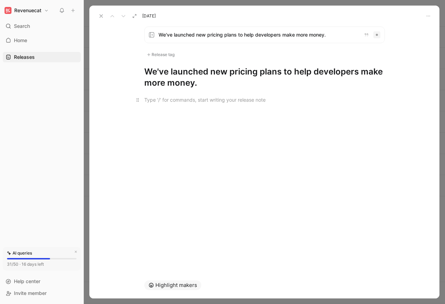
click at [145, 96] on div at bounding box center [264, 99] width 241 height 7
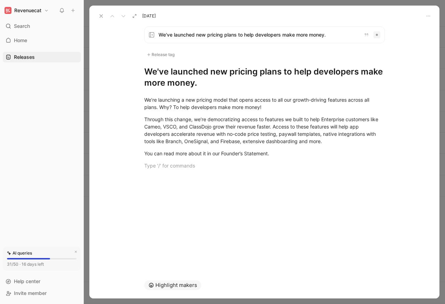
click at [96, 14] on button at bounding box center [101, 16] width 10 height 10
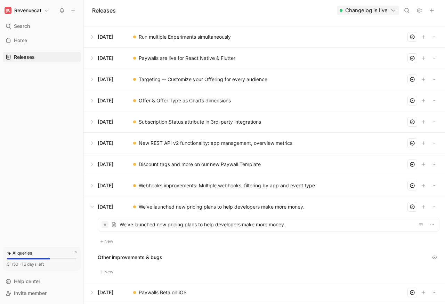
click at [105, 294] on button at bounding box center [264, 292] width 361 height 21
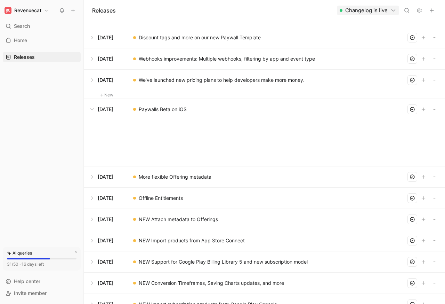
scroll to position [317, 0]
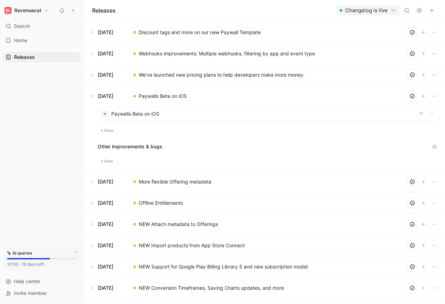
click at [136, 115] on div at bounding box center [268, 113] width 341 height 13
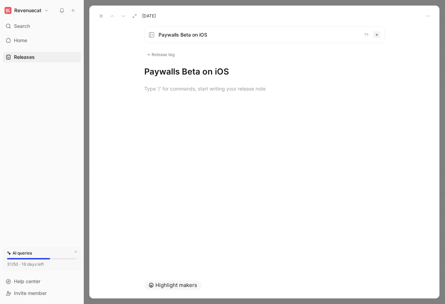
click at [144, 96] on div at bounding box center [264, 88] width 350 height 23
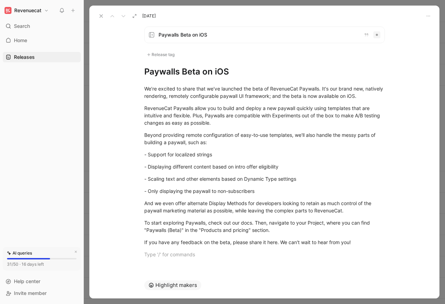
click at [96, 14] on button at bounding box center [101, 16] width 10 height 10
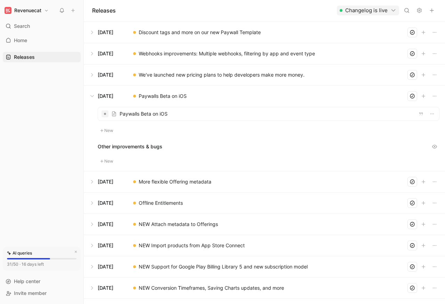
click at [104, 184] on button at bounding box center [264, 181] width 361 height 21
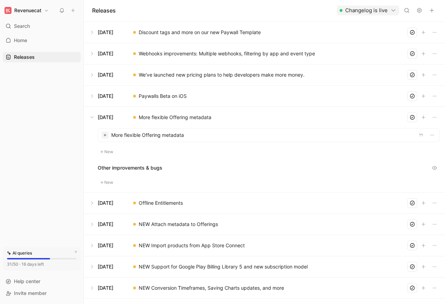
click at [137, 137] on div at bounding box center [268, 134] width 341 height 13
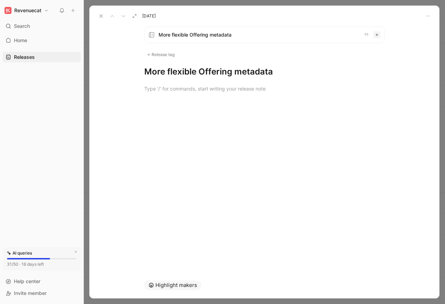
click at [144, 96] on div at bounding box center [264, 88] width 350 height 23
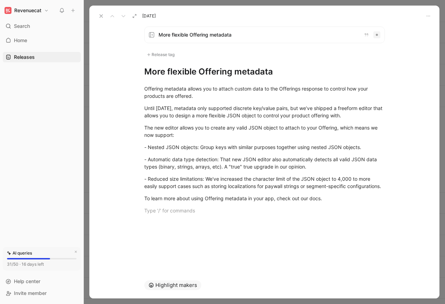
click at [96, 13] on div "[DATE]" at bounding box center [125, 16] width 59 height 10
click at [97, 14] on button at bounding box center [101, 16] width 10 height 10
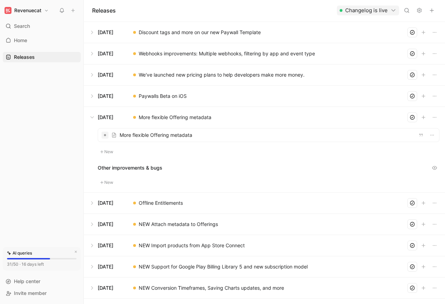
click at [104, 205] on button at bounding box center [264, 202] width 361 height 21
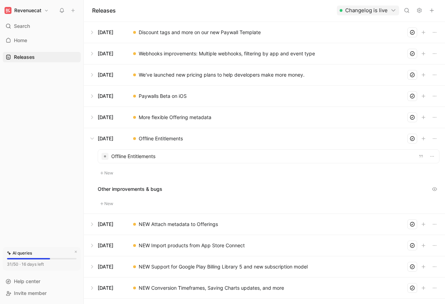
click at [135, 158] on div at bounding box center [268, 156] width 341 height 13
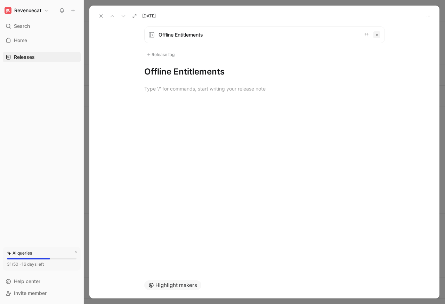
click at [145, 96] on div at bounding box center [264, 88] width 350 height 23
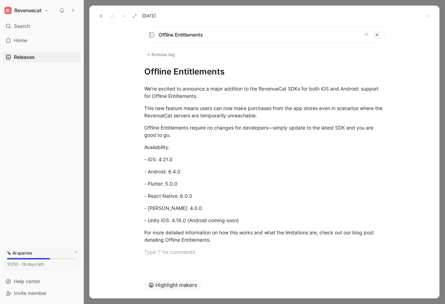
click at [96, 13] on div "[DATE]" at bounding box center [125, 16] width 59 height 10
click at [97, 13] on button at bounding box center [101, 16] width 10 height 10
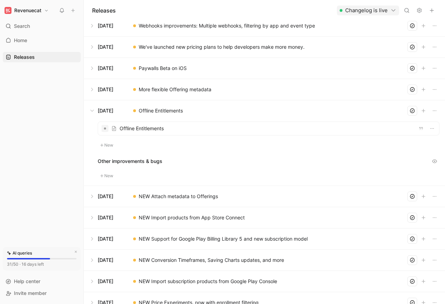
scroll to position [378, 0]
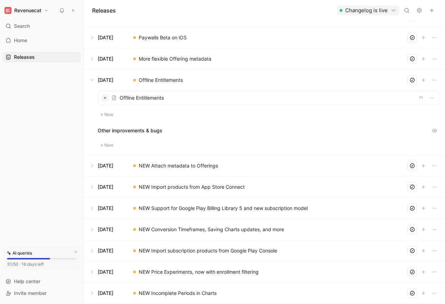
click at [442, 37] on div "No release [DATE] Paywalls v2 Beta on iOS [DATE] We now handle Apple refund req…" at bounding box center [264, 162] width 361 height 283
click at [91, 165] on button at bounding box center [264, 165] width 361 height 21
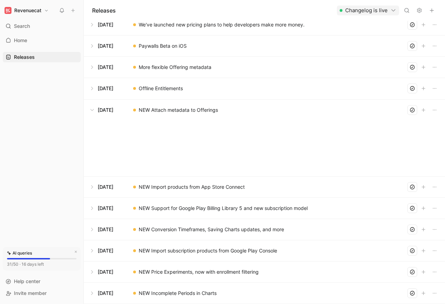
scroll to position [378, 0]
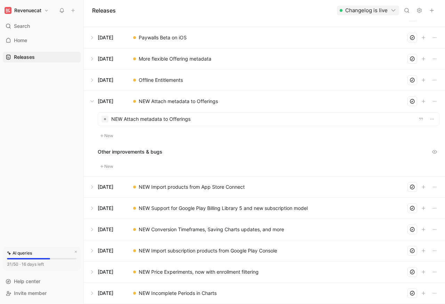
click at [165, 119] on div at bounding box center [268, 118] width 341 height 13
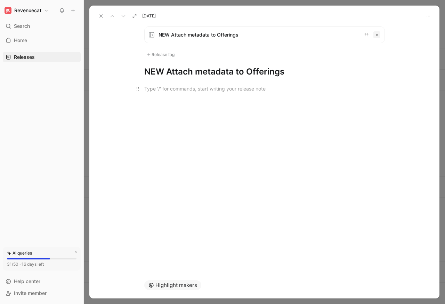
click at [150, 89] on div at bounding box center [264, 88] width 241 height 7
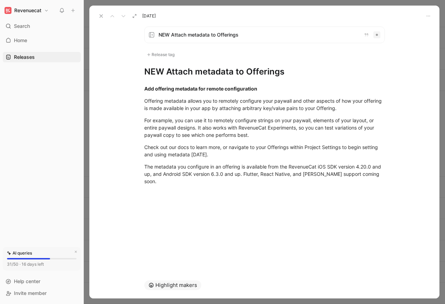
click at [96, 14] on div "[DATE]" at bounding box center [264, 13] width 350 height 15
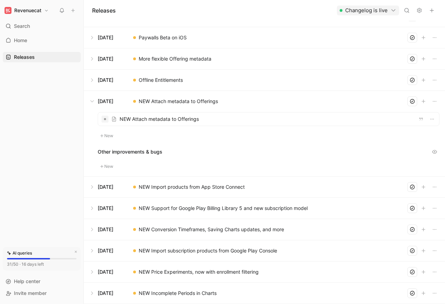
click at [90, 186] on button at bounding box center [264, 186] width 361 height 21
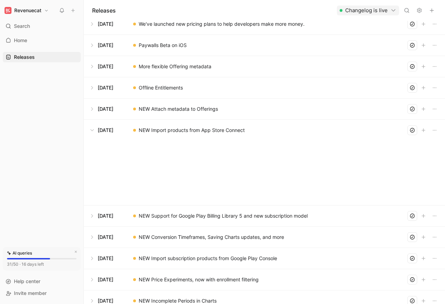
scroll to position [378, 0]
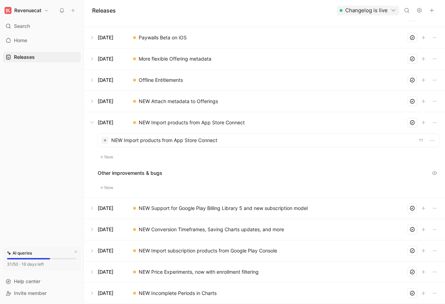
click at [159, 139] on div at bounding box center [268, 140] width 341 height 13
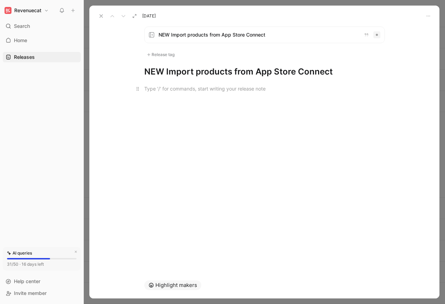
click at [152, 89] on div at bounding box center [264, 88] width 241 height 7
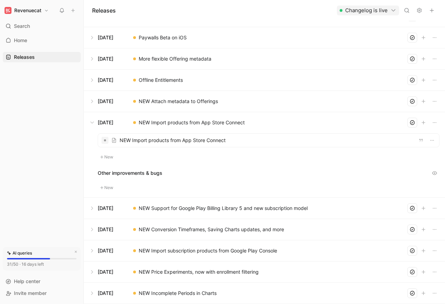
click at [91, 209] on button at bounding box center [264, 208] width 361 height 21
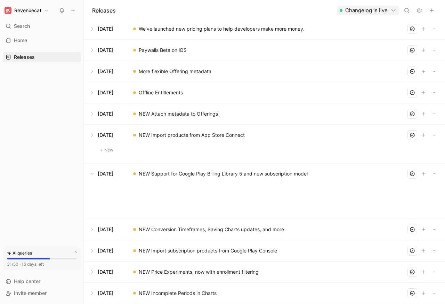
scroll to position [378, 0]
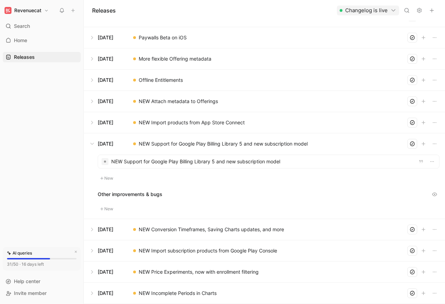
click at [151, 161] on div at bounding box center [268, 161] width 341 height 13
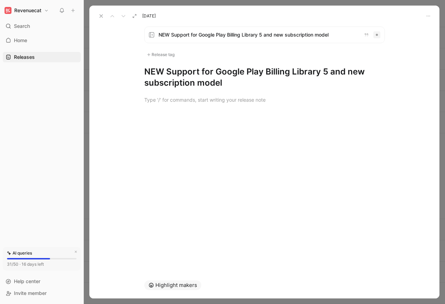
click at [153, 89] on div at bounding box center [264, 99] width 350 height 23
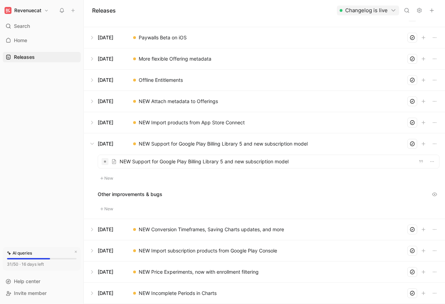
click at [91, 230] on button at bounding box center [264, 229] width 361 height 21
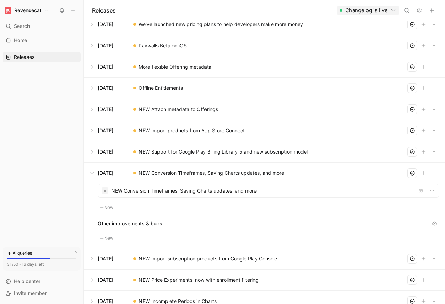
scroll to position [378, 0]
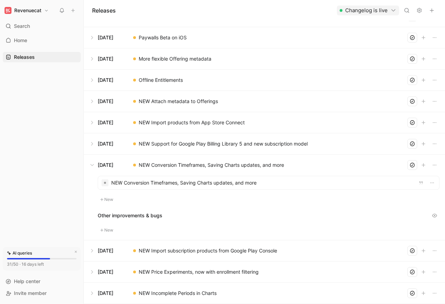
click at [168, 181] on div at bounding box center [268, 182] width 341 height 13
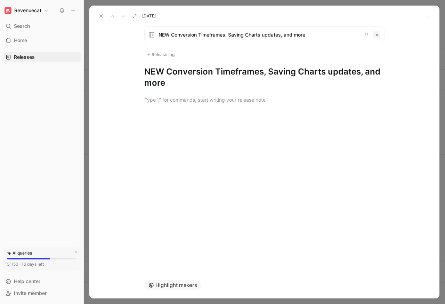
click at [152, 89] on div at bounding box center [264, 99] width 350 height 23
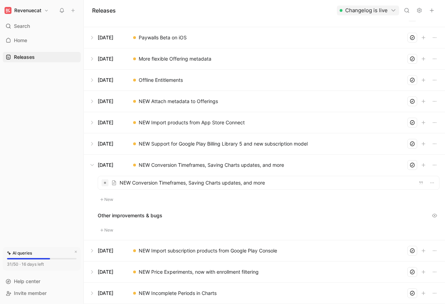
click at [90, 250] on button at bounding box center [264, 250] width 361 height 21
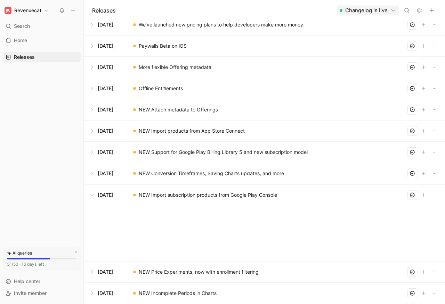
scroll to position [378, 0]
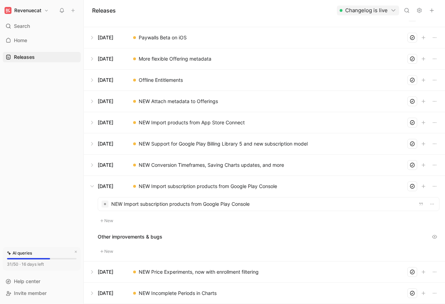
click at [155, 205] on div at bounding box center [268, 203] width 341 height 13
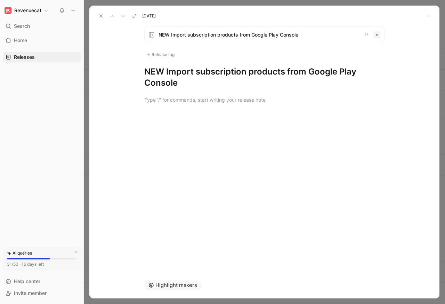
click at [152, 89] on div at bounding box center [264, 99] width 350 height 23
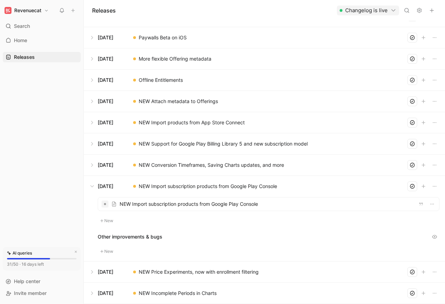
click at [91, 271] on button at bounding box center [264, 271] width 361 height 21
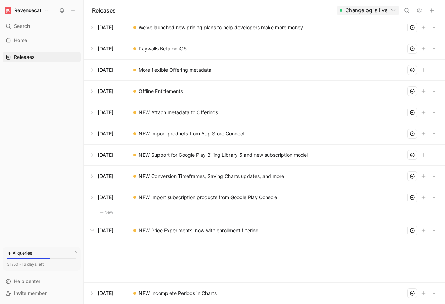
scroll to position [378, 0]
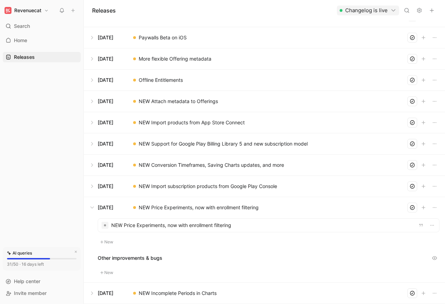
click at [170, 224] on div at bounding box center [268, 224] width 341 height 13
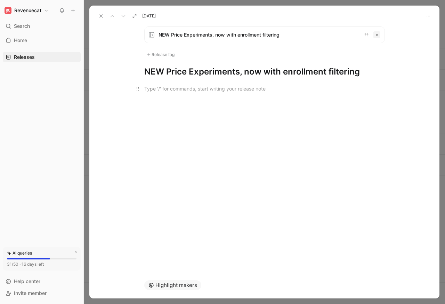
click at [152, 89] on div at bounding box center [264, 88] width 241 height 7
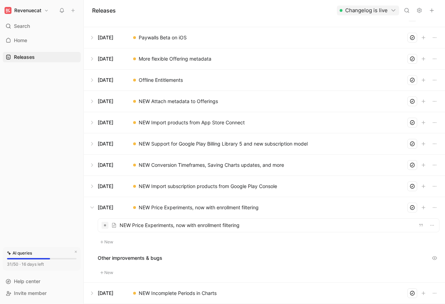
click at [90, 293] on button at bounding box center [264, 292] width 361 height 21
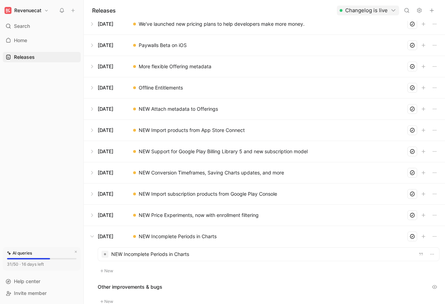
scroll to position [378, 0]
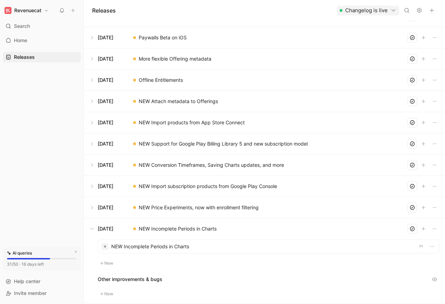
click at [159, 247] on div at bounding box center [268, 246] width 341 height 13
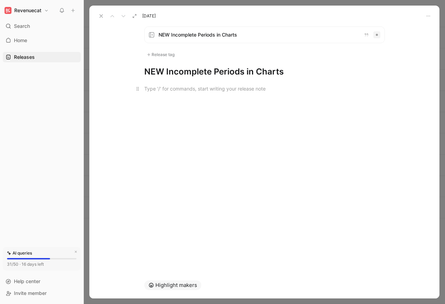
click at [152, 89] on div at bounding box center [264, 88] width 241 height 7
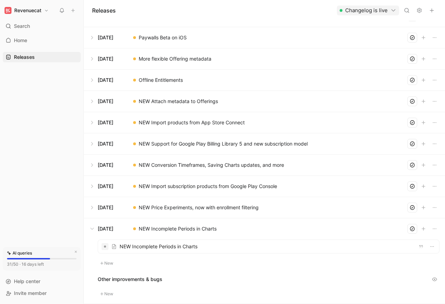
drag, startPoint x: 441, startPoint y: 261, endPoint x: 441, endPoint y: 218, distance: 43.5
click at [441, 218] on div "No release [DATE] Paywalls v2 Beta on iOS [DATE] We now handle Apple refund req…" at bounding box center [264, 162] width 361 height 283
